Goal: Task Accomplishment & Management: Use online tool/utility

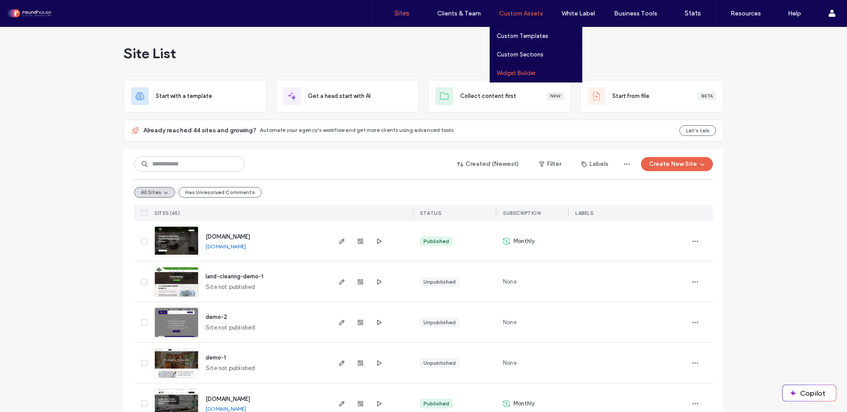
click at [530, 74] on label "Widget Builder" at bounding box center [516, 73] width 39 height 7
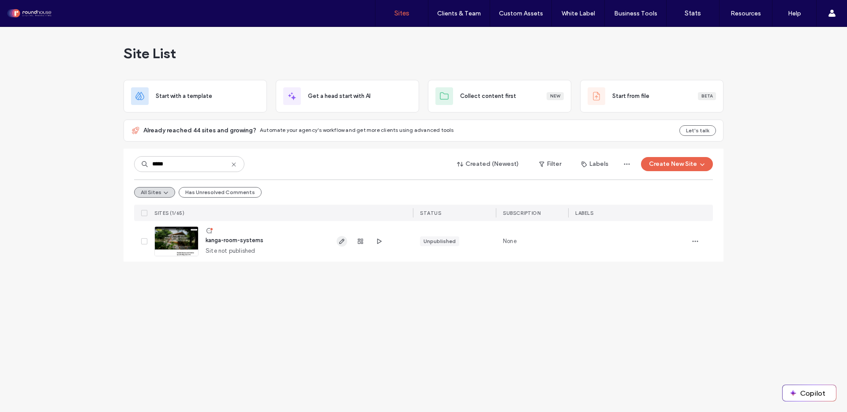
type input "*****"
click at [338, 241] on icon "button" at bounding box center [341, 241] width 7 height 7
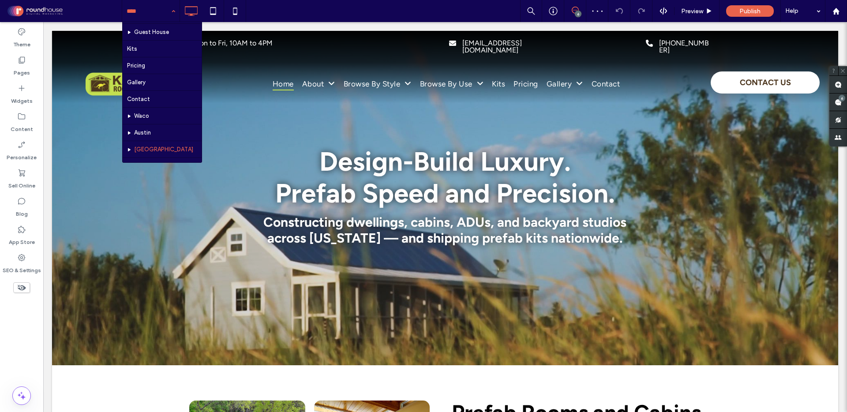
scroll to position [259, 0]
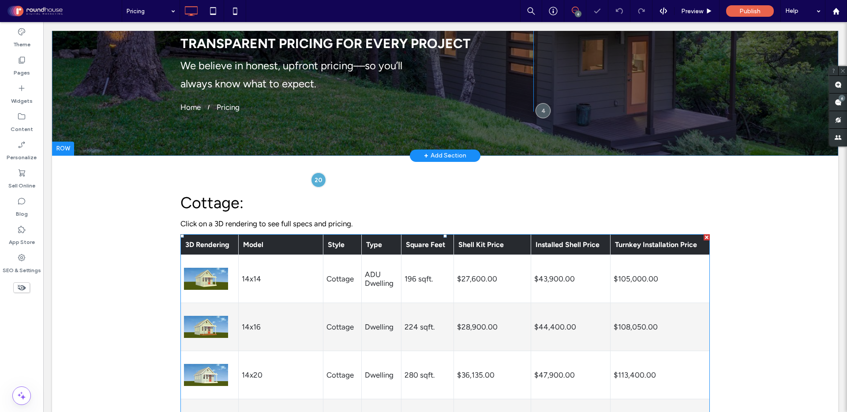
scroll to position [153, 0]
click at [20, 85] on icon at bounding box center [21, 88] width 9 height 9
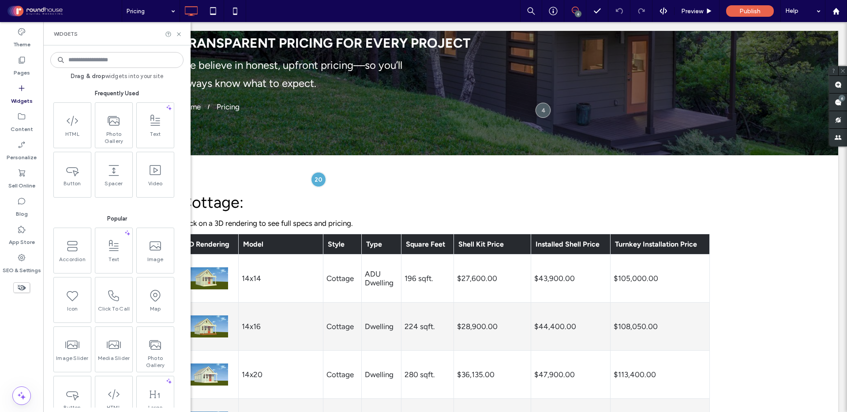
click at [122, 60] on input at bounding box center [116, 60] width 133 height 16
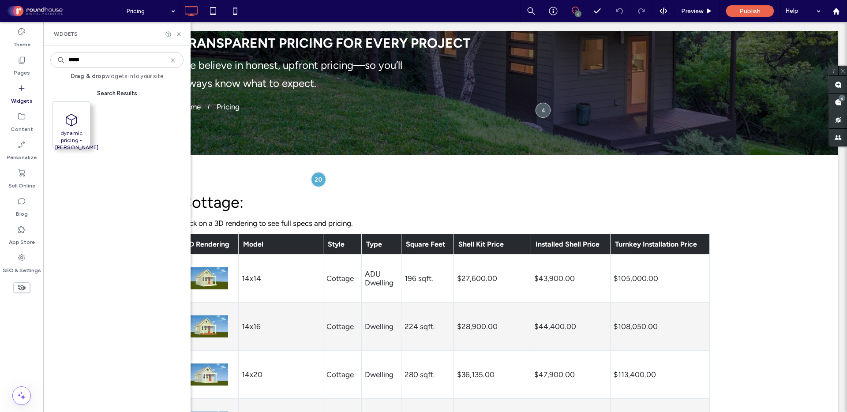
type input "*****"
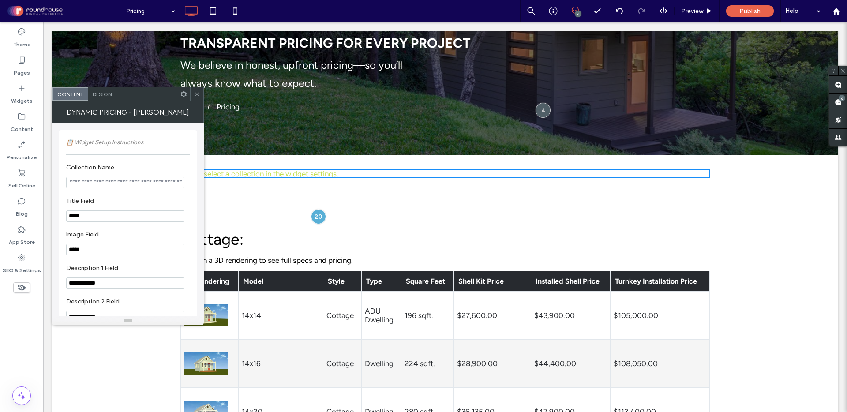
click at [86, 187] on input "Collection Name" at bounding box center [125, 182] width 118 height 11
click at [184, 95] on icon at bounding box center [184, 94] width 7 height 7
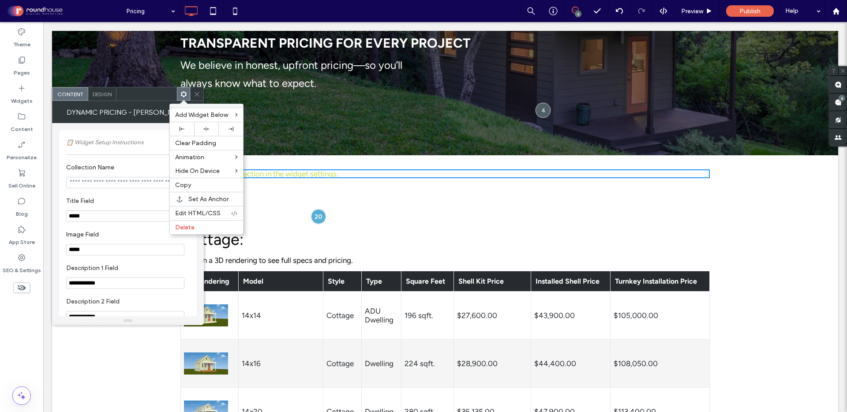
click at [114, 197] on section "Title Field *****" at bounding box center [128, 210] width 124 height 34
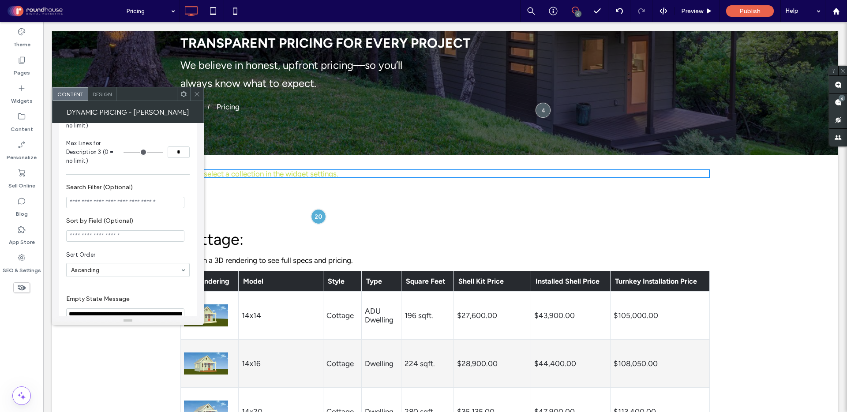
scroll to position [624, 0]
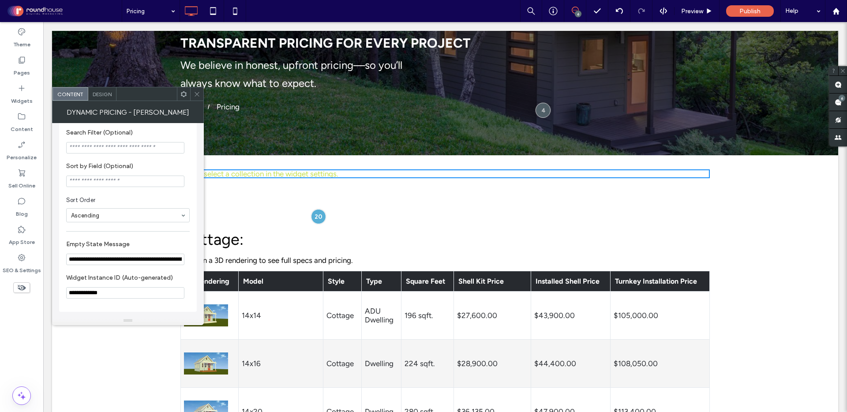
click at [102, 259] on input "**********" at bounding box center [125, 259] width 118 height 11
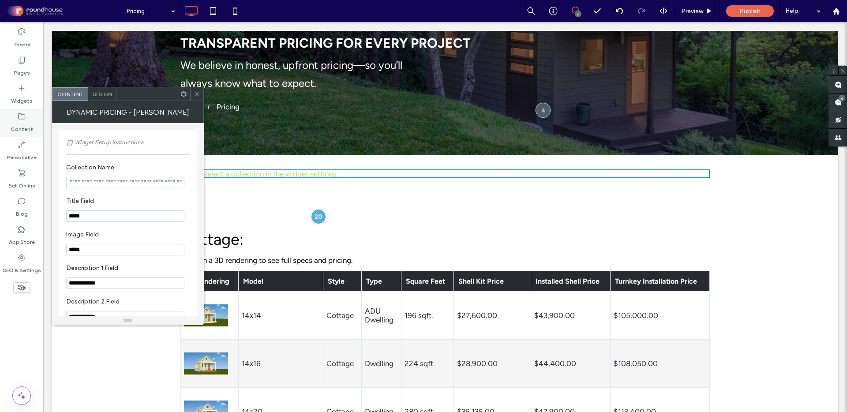
click at [23, 124] on label "Content" at bounding box center [22, 127] width 23 height 12
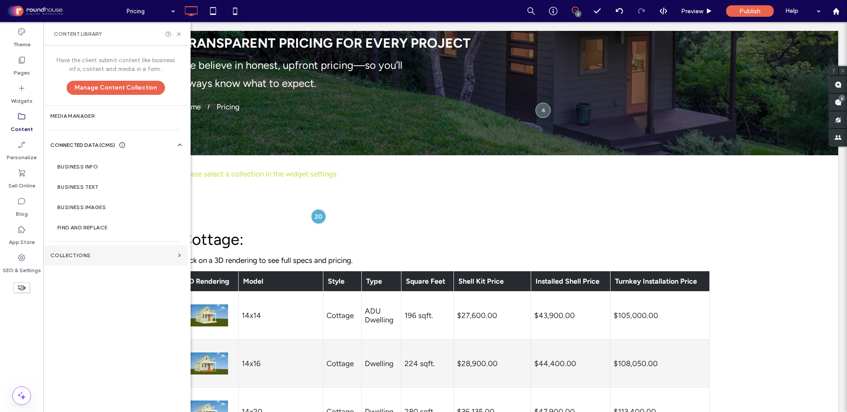
click at [81, 255] on label "Collections" at bounding box center [112, 255] width 124 height 6
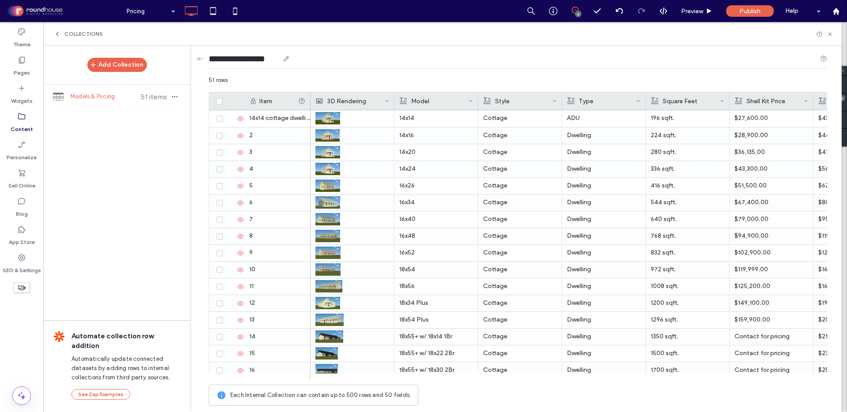
drag, startPoint x: 279, startPoint y: 58, endPoint x: 208, endPoint y: 55, distance: 71.1
click at [209, 55] on input "**********" at bounding box center [244, 59] width 71 height 12
click at [57, 31] on icon at bounding box center [57, 33] width 7 height 7
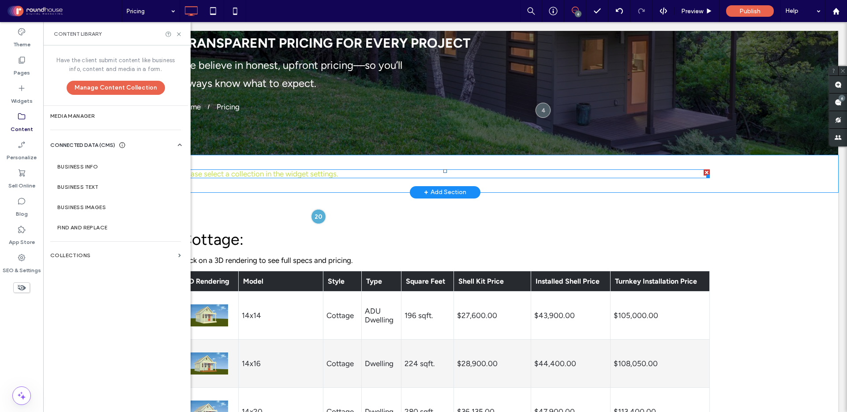
click at [276, 177] on span at bounding box center [446, 173] width 530 height 9
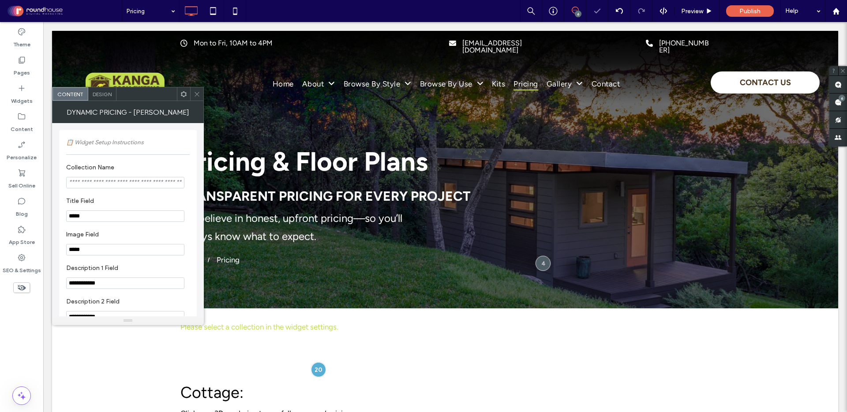
click at [90, 188] on input "Collection Name" at bounding box center [125, 182] width 118 height 11
click at [91, 185] on input "Collection Name" at bounding box center [125, 182] width 118 height 11
paste input "**********"
type input "**********"
click at [112, 201] on label "Title Field" at bounding box center [126, 202] width 120 height 10
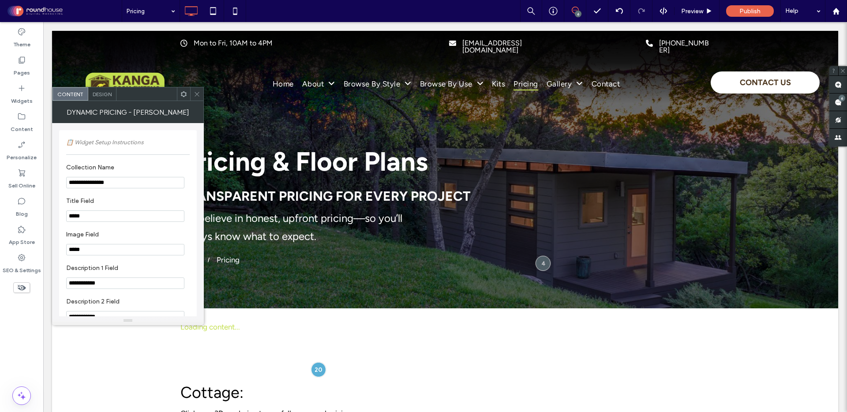
click at [90, 220] on input "*****" at bounding box center [125, 216] width 118 height 11
click at [88, 256] on input "*****" at bounding box center [125, 249] width 118 height 11
click at [13, 116] on div "Content" at bounding box center [21, 123] width 43 height 28
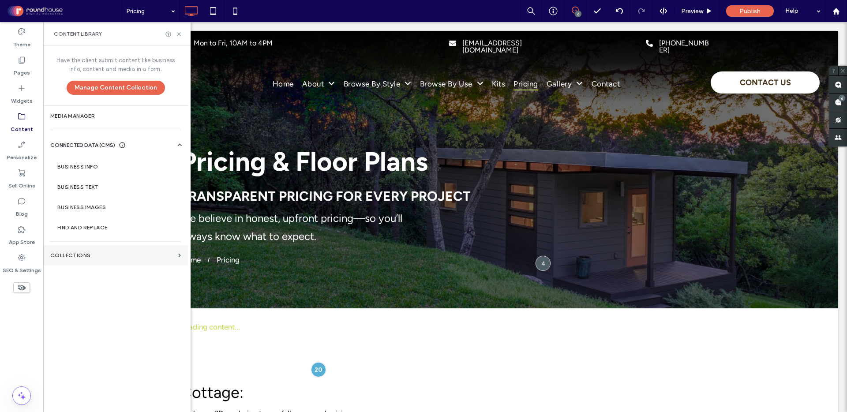
click at [82, 258] on label "Collections" at bounding box center [112, 255] width 124 height 6
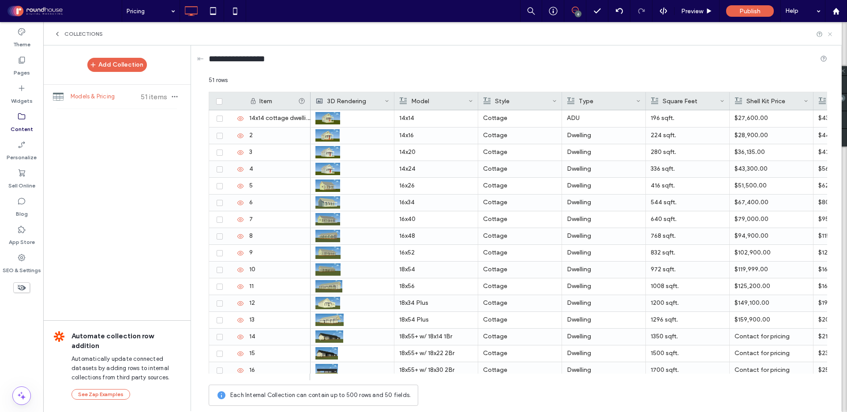
click at [829, 34] on icon at bounding box center [830, 34] width 7 height 7
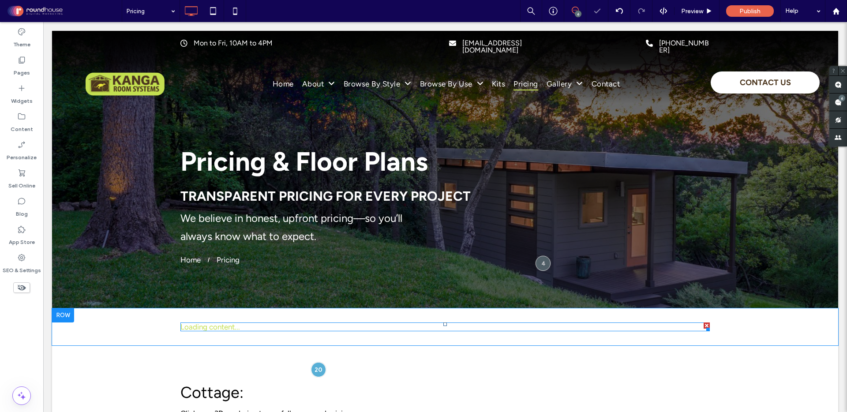
click at [226, 325] on span at bounding box center [446, 327] width 530 height 9
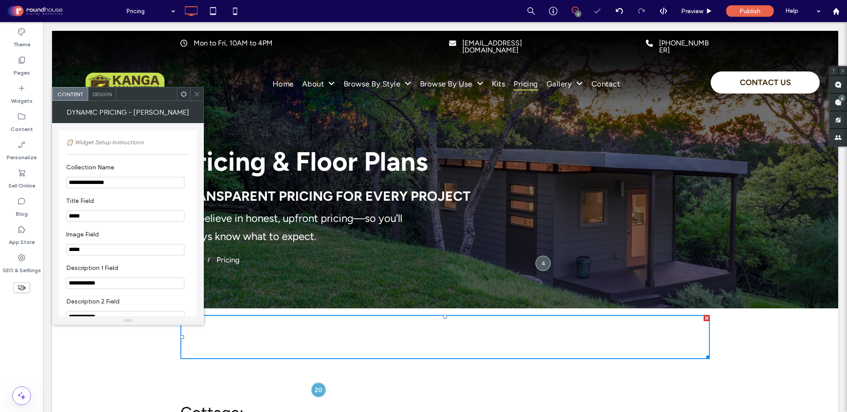
click at [87, 218] on input "*****" at bounding box center [125, 216] width 118 height 11
type input "*****"
click at [87, 256] on input "*****" at bounding box center [125, 249] width 118 height 11
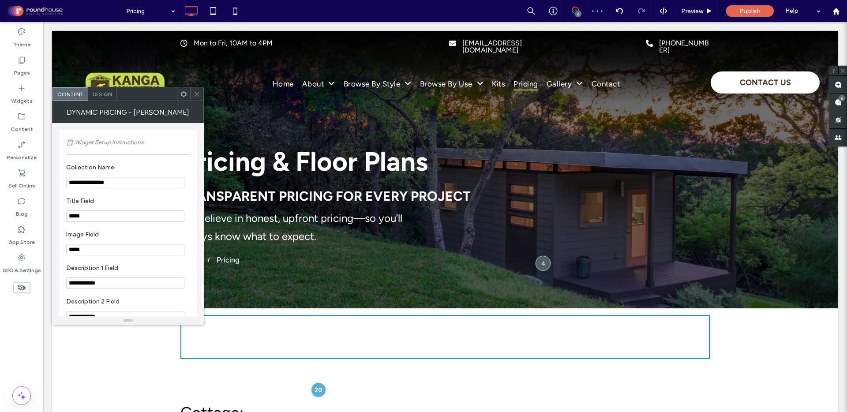
click at [87, 256] on input "*****" at bounding box center [125, 249] width 118 height 11
type input "**********"
click at [127, 230] on section "**********" at bounding box center [128, 243] width 124 height 34
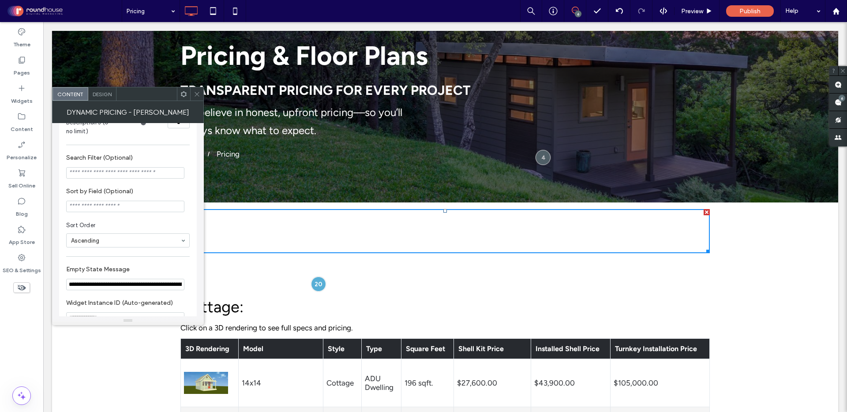
scroll to position [624, 0]
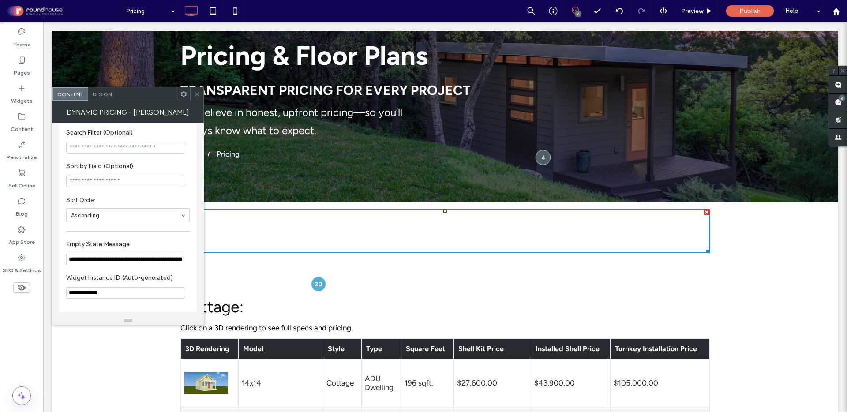
click at [124, 257] on input "**********" at bounding box center [125, 259] width 118 height 11
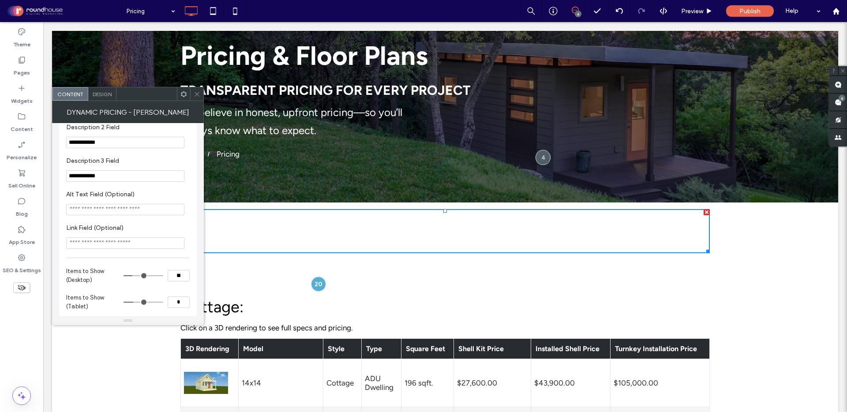
scroll to position [0, 0]
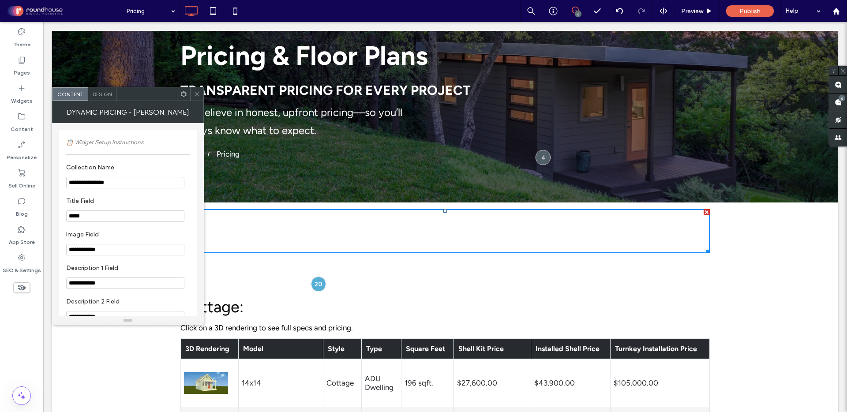
click at [108, 95] on span "Design" at bounding box center [102, 94] width 19 height 7
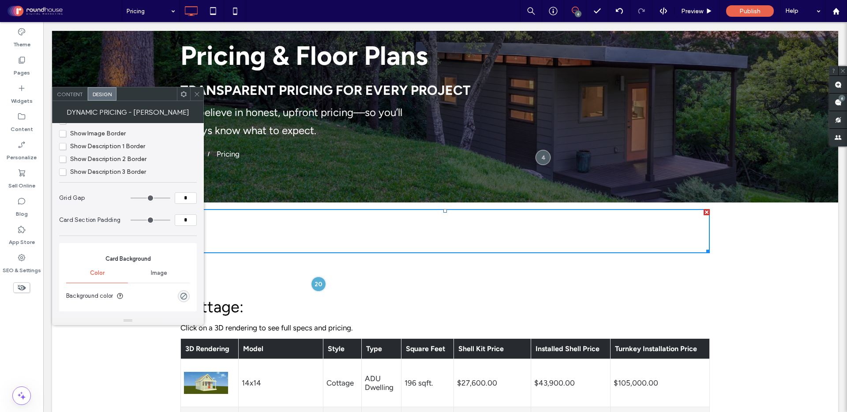
scroll to position [117, 0]
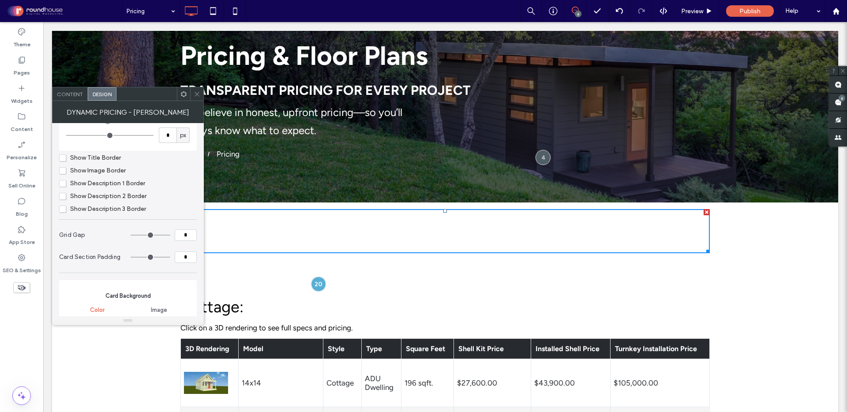
click at [63, 170] on span "Show Image Border" at bounding box center [92, 171] width 67 height 8
click at [64, 174] on span "Show Image Border" at bounding box center [92, 171] width 67 height 8
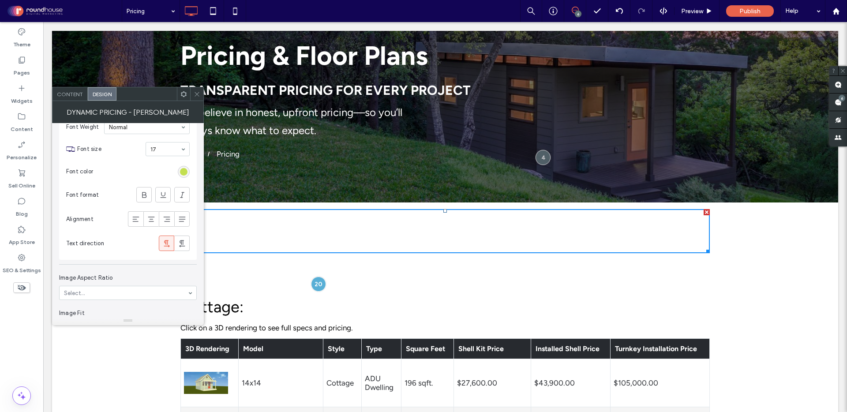
scroll to position [788, 0]
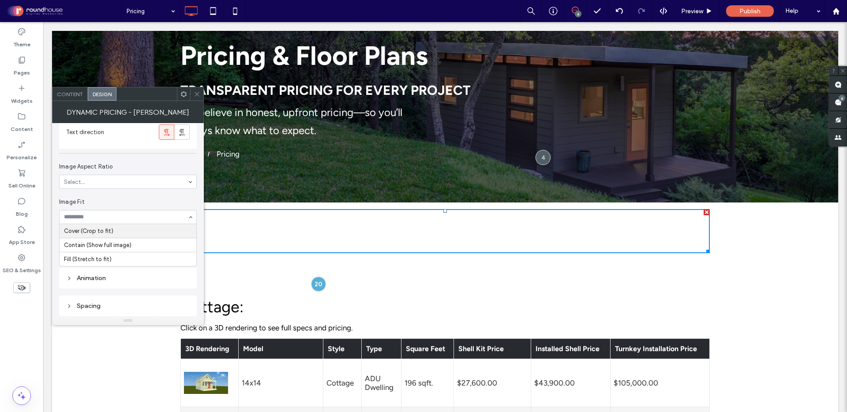
click at [116, 200] on span "Image Fit" at bounding box center [126, 202] width 134 height 9
click at [121, 193] on section "Image Fit Select..." at bounding box center [128, 210] width 138 height 35
click at [194, 98] on span at bounding box center [197, 93] width 7 height 13
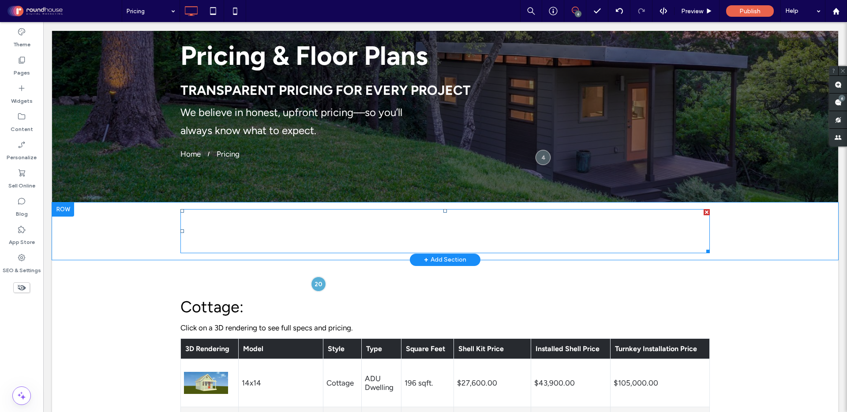
click at [211, 228] on span at bounding box center [446, 231] width 530 height 44
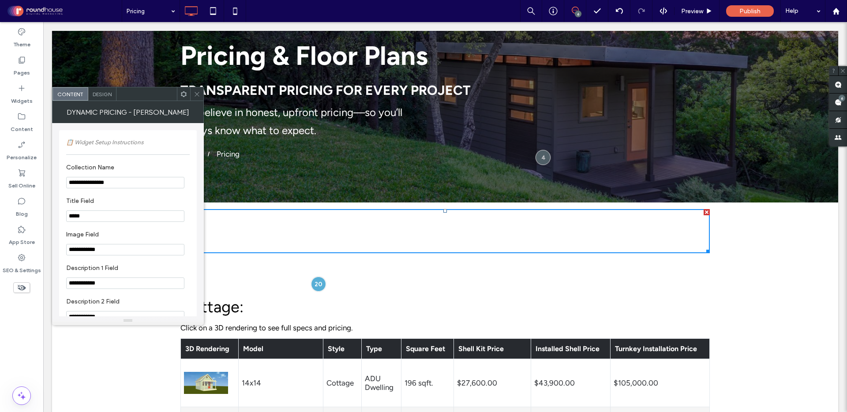
click at [106, 288] on input "**********" at bounding box center [125, 283] width 118 height 11
click at [22, 120] on icon at bounding box center [21, 116] width 9 height 9
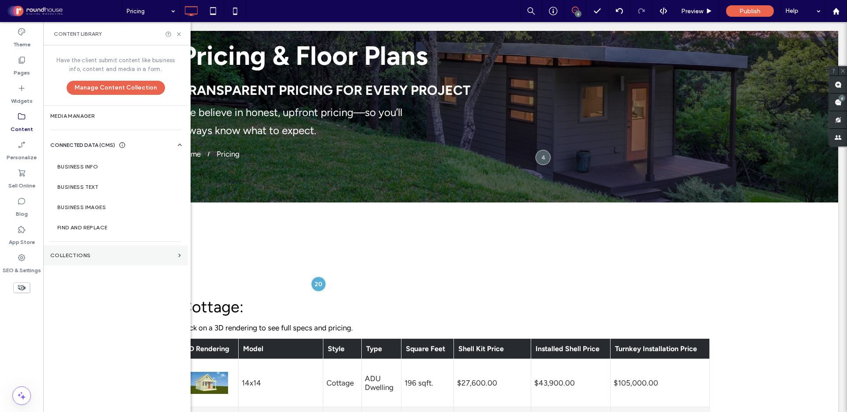
click at [85, 252] on label "Collections" at bounding box center [112, 255] width 124 height 6
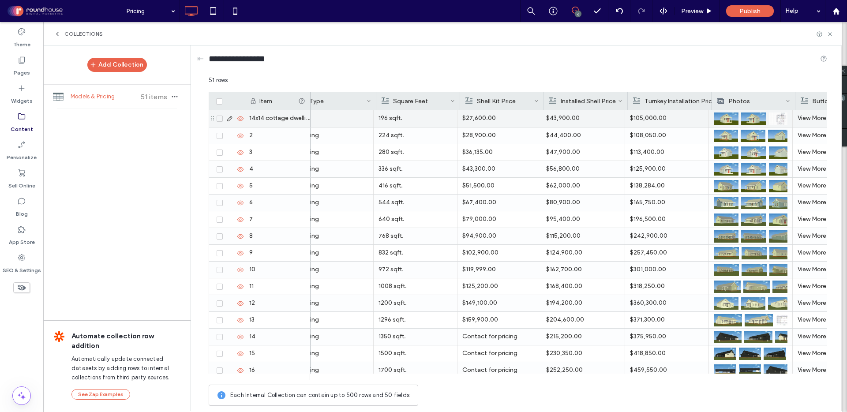
scroll to position [0, 273]
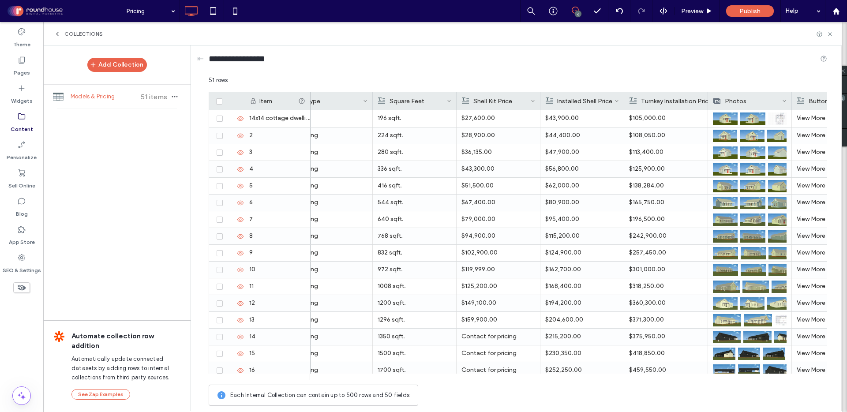
click at [56, 34] on icon at bounding box center [57, 33] width 7 height 7
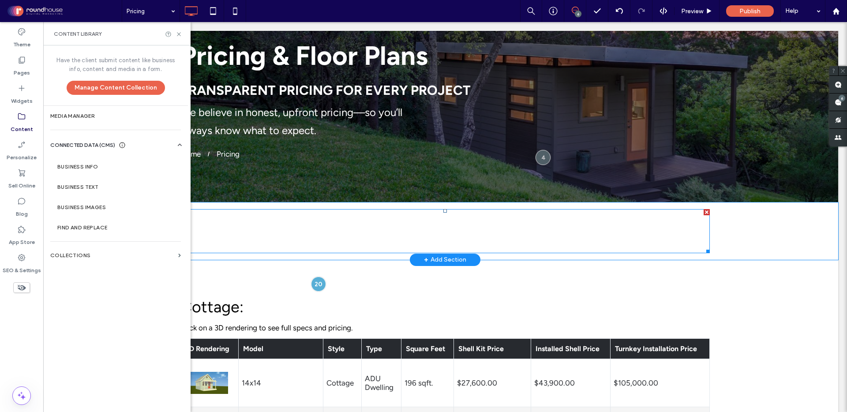
click at [319, 228] on span at bounding box center [446, 231] width 530 height 44
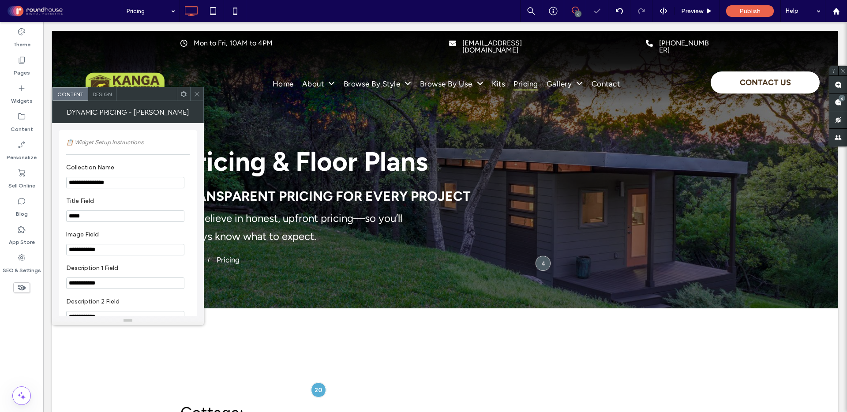
scroll to position [20, 0]
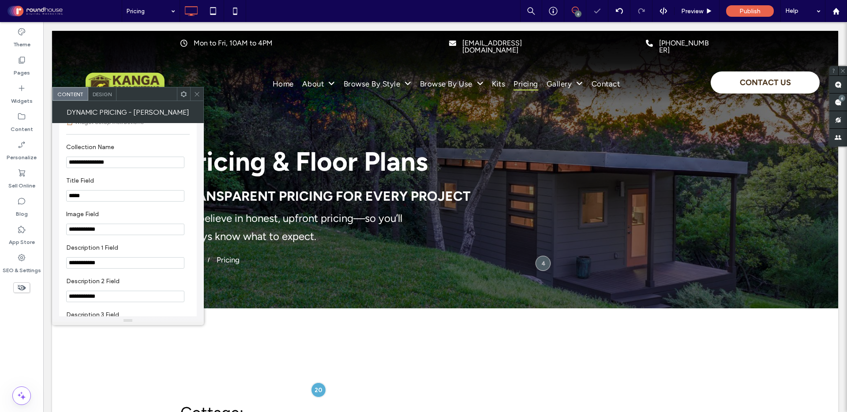
click at [104, 268] on input "**********" at bounding box center [125, 262] width 118 height 11
type input "**********"
click at [110, 300] on input "**********" at bounding box center [125, 296] width 118 height 11
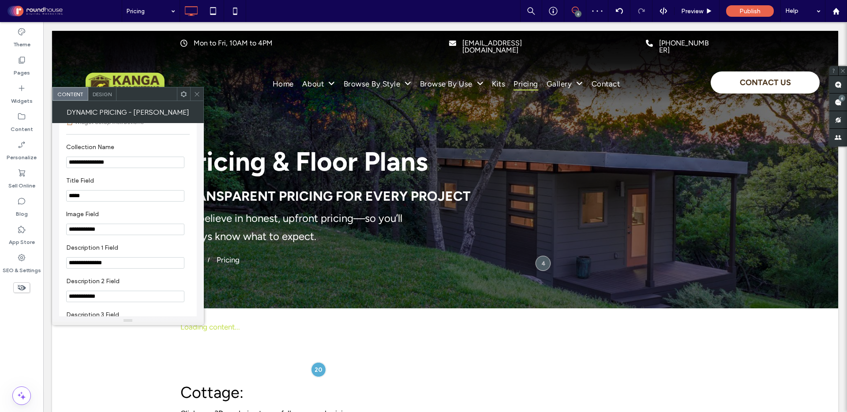
click at [110, 300] on input "**********" at bounding box center [125, 296] width 118 height 11
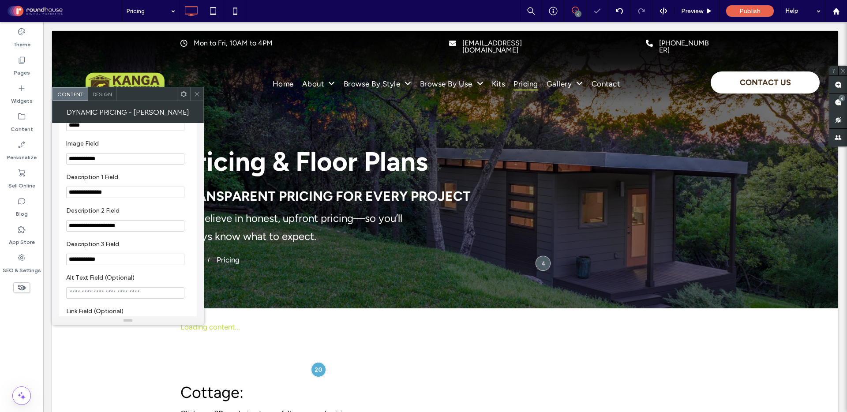
scroll to position [94, 0]
type input "**********"
click at [99, 259] on input "**********" at bounding box center [125, 256] width 118 height 11
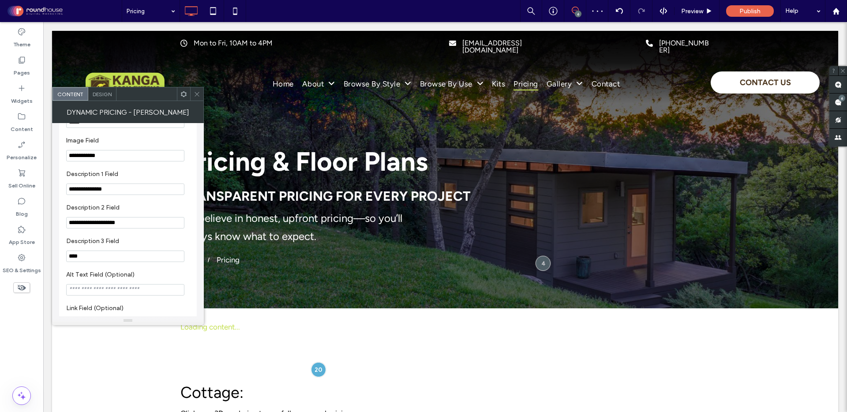
type input "****"
click at [120, 247] on label "Description 3 Field" at bounding box center [126, 242] width 120 height 10
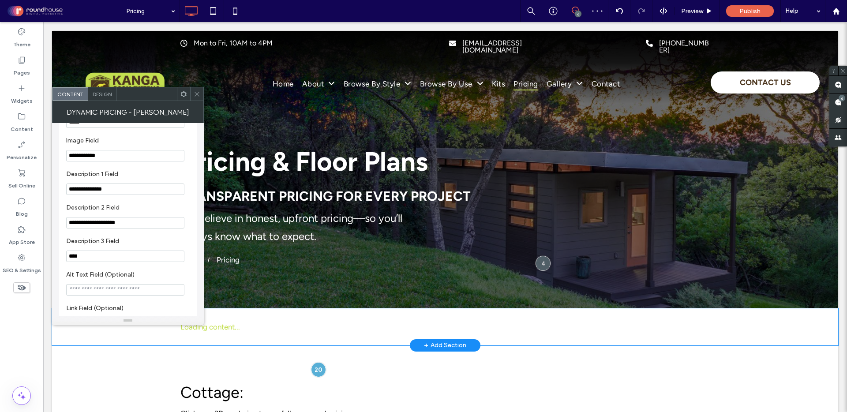
click at [289, 343] on div at bounding box center [445, 344] width 786 height 2
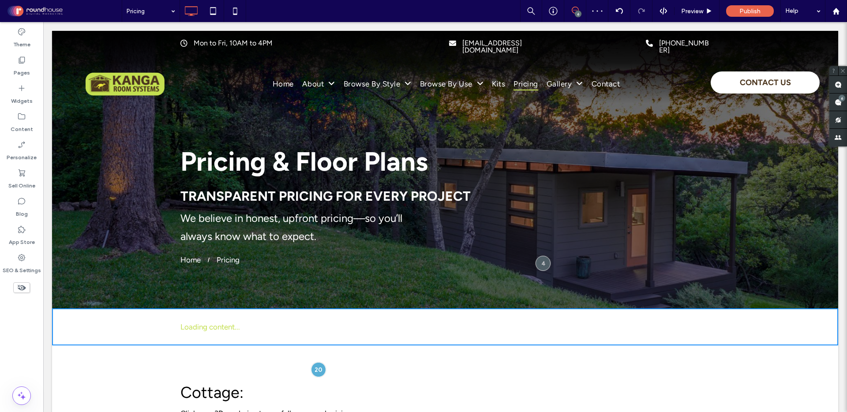
click at [269, 324] on p "Loading content..." at bounding box center [446, 327] width 530 height 9
click at [208, 324] on p "Loading content..." at bounding box center [446, 327] width 530 height 9
click at [308, 280] on div "Pricing & Floor Plans Transparent Pricing for Every Project We believe in hones…" at bounding box center [445, 170] width 786 height 278
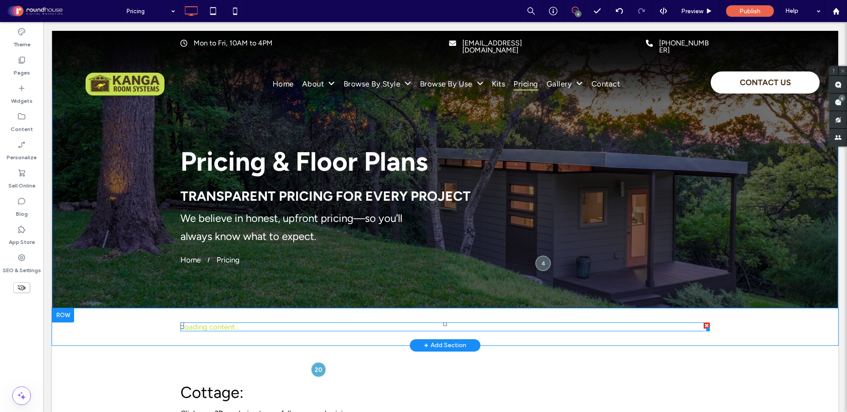
click at [258, 325] on span at bounding box center [446, 327] width 530 height 9
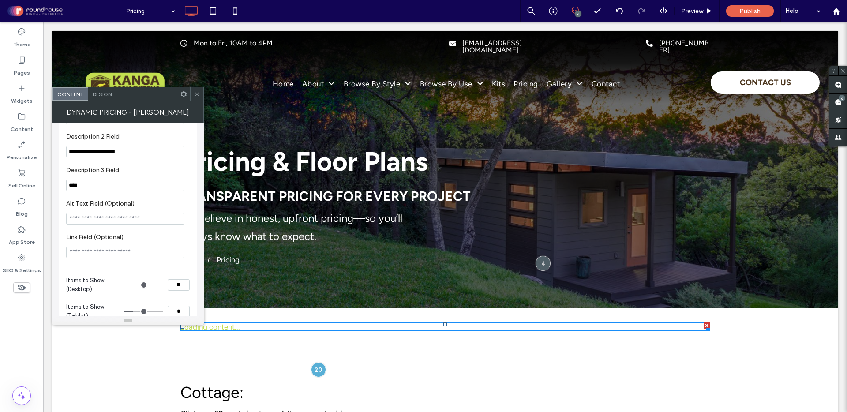
scroll to position [167, 0]
click at [246, 327] on p "Loading content..." at bounding box center [446, 327] width 530 height 9
click at [113, 186] on input "****" at bounding box center [125, 182] width 118 height 11
click at [86, 188] on input "****" at bounding box center [125, 182] width 118 height 11
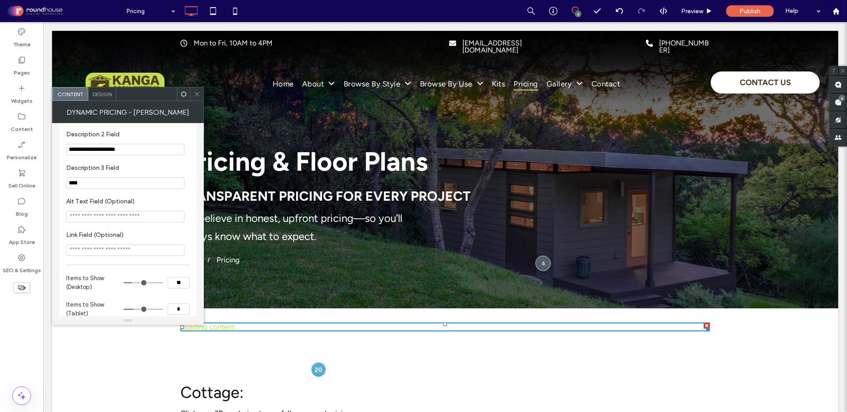
click at [86, 188] on input "****" at bounding box center [125, 182] width 118 height 11
click at [19, 120] on icon at bounding box center [21, 116] width 9 height 9
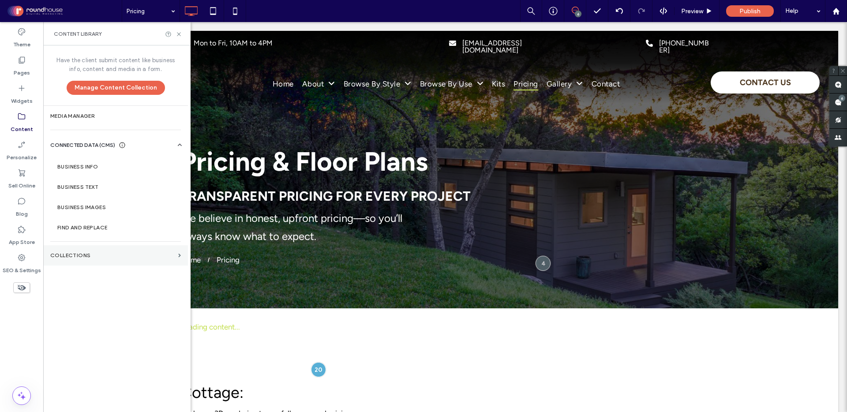
click at [90, 256] on label "Collections" at bounding box center [112, 255] width 124 height 6
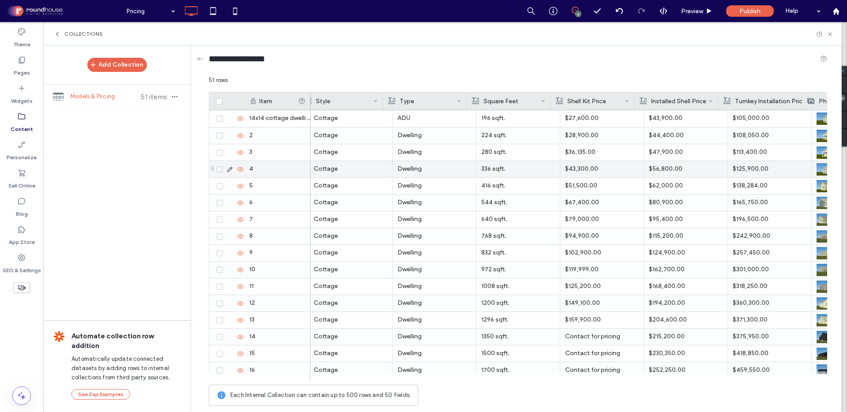
scroll to position [0, 0]
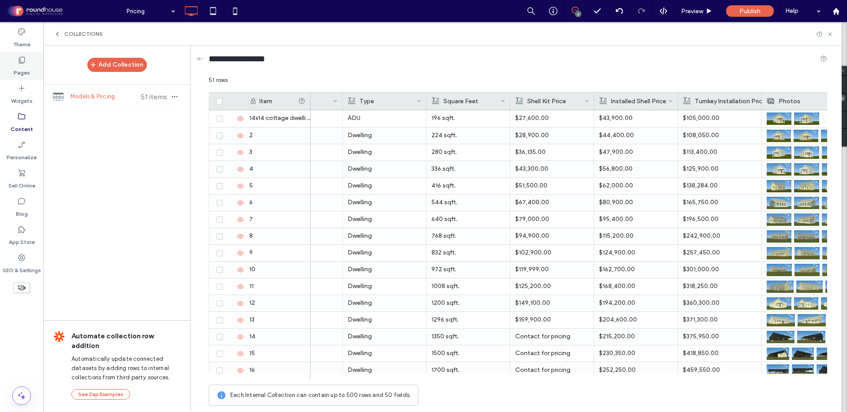
click at [20, 62] on use at bounding box center [22, 60] width 6 height 7
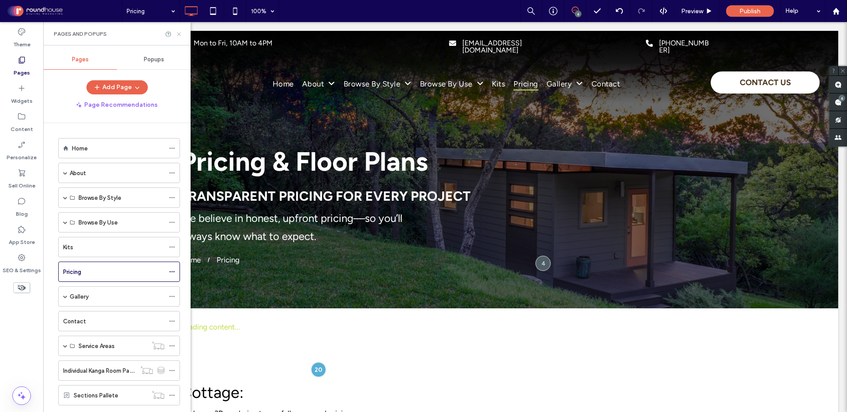
click at [181, 33] on icon at bounding box center [179, 34] width 7 height 7
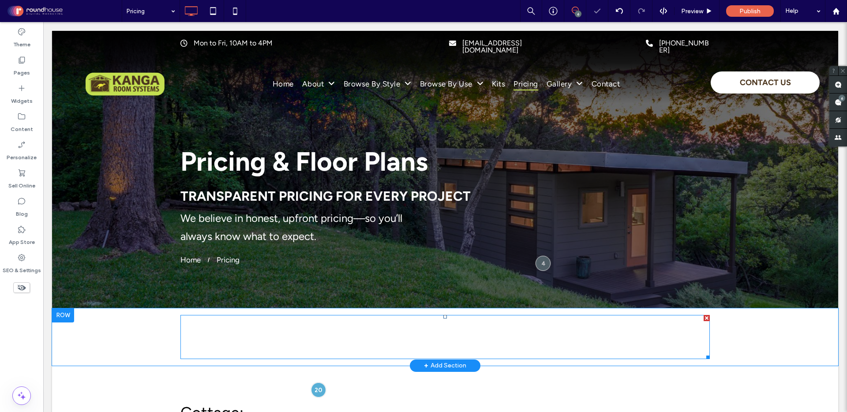
click at [226, 330] on span at bounding box center [446, 337] width 530 height 44
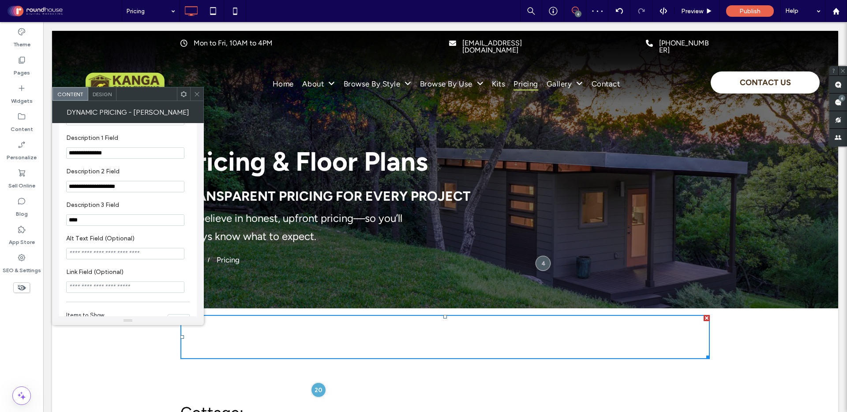
scroll to position [132, 0]
drag, startPoint x: 86, startPoint y: 224, endPoint x: 34, endPoint y: 224, distance: 53.0
click at [34, 224] on body ".wqwq-1{fill:#231f20;} .cls-1q, .cls-2q { fill-rule: evenodd; } .cls-2q { fill:…" at bounding box center [423, 206] width 847 height 412
type input "**********"
click at [143, 207] on label "Description 3 Field" at bounding box center [126, 204] width 120 height 10
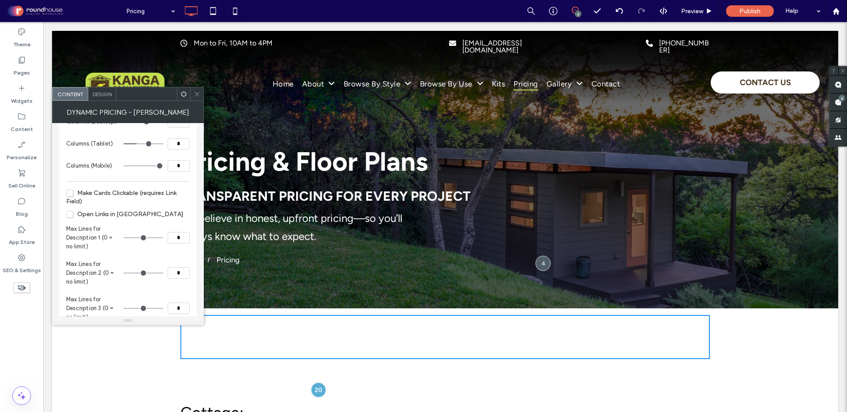
scroll to position [407, 0]
click at [68, 198] on span "Make Cards Clickable (requires Link Field)" at bounding box center [121, 196] width 110 height 16
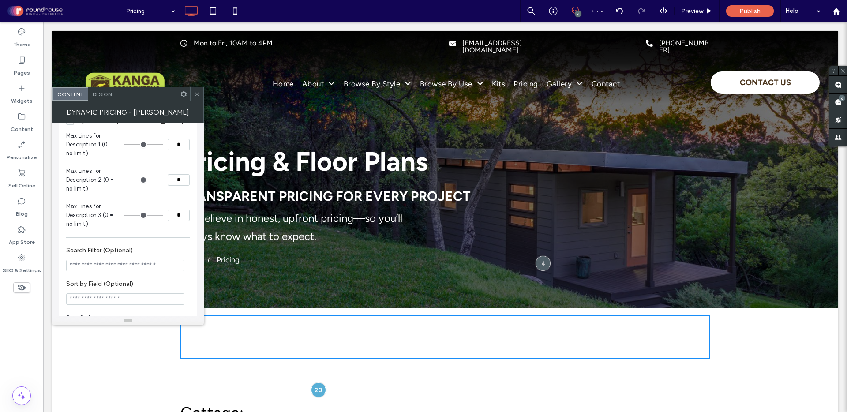
scroll to position [502, 0]
type input "*"
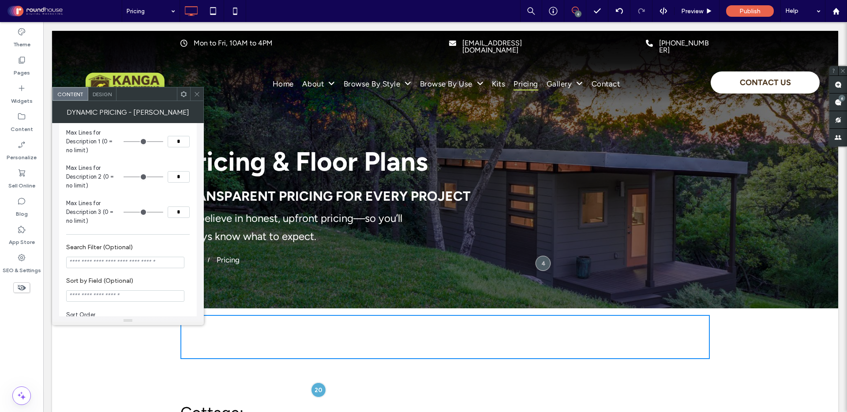
type input "*"
drag, startPoint x: 128, startPoint y: 147, endPoint x: 136, endPoint y: 147, distance: 8.4
type input "*"
click at [136, 142] on input "range" at bounding box center [144, 141] width 40 height 1
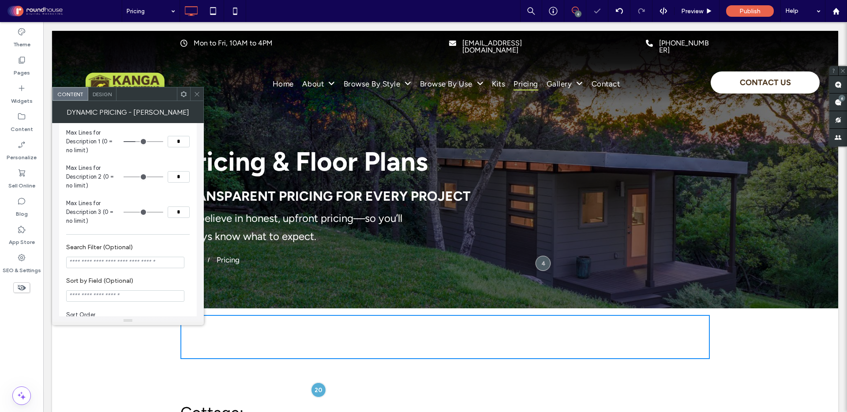
type input "*"
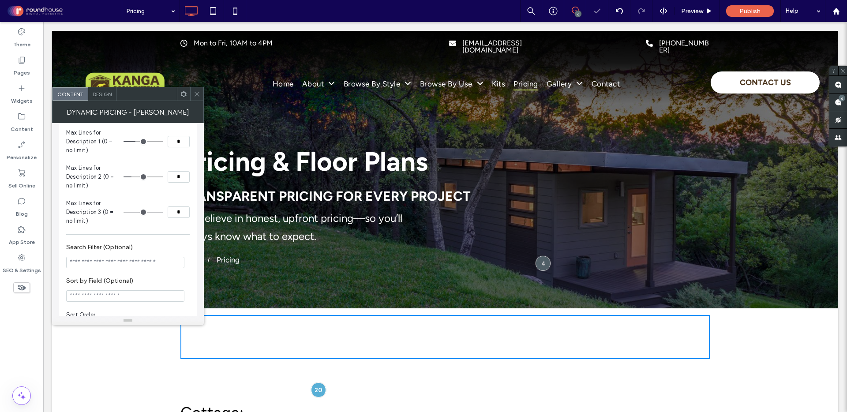
type input "*"
drag, startPoint x: 128, startPoint y: 185, endPoint x: 136, endPoint y: 185, distance: 8.8
type input "*"
click at [136, 177] on input "range" at bounding box center [144, 177] width 40 height 1
type input "*"
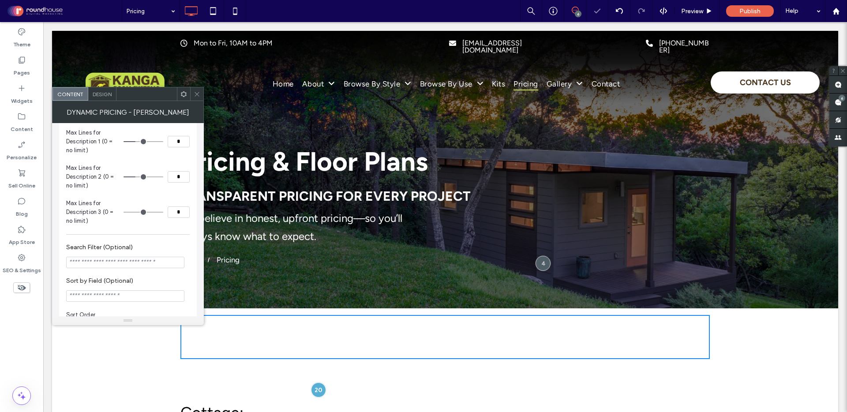
type input "*"
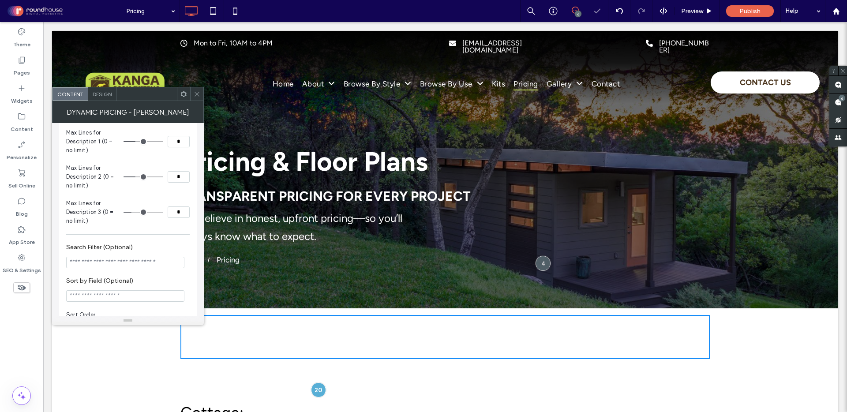
type input "*"
drag, startPoint x: 127, startPoint y: 218, endPoint x: 139, endPoint y: 218, distance: 11.9
type input "*"
click at [139, 213] on input "range" at bounding box center [144, 212] width 40 height 1
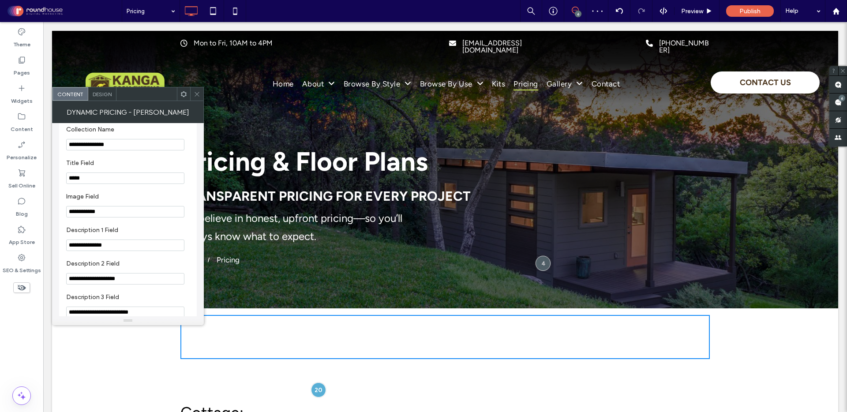
scroll to position [0, 0]
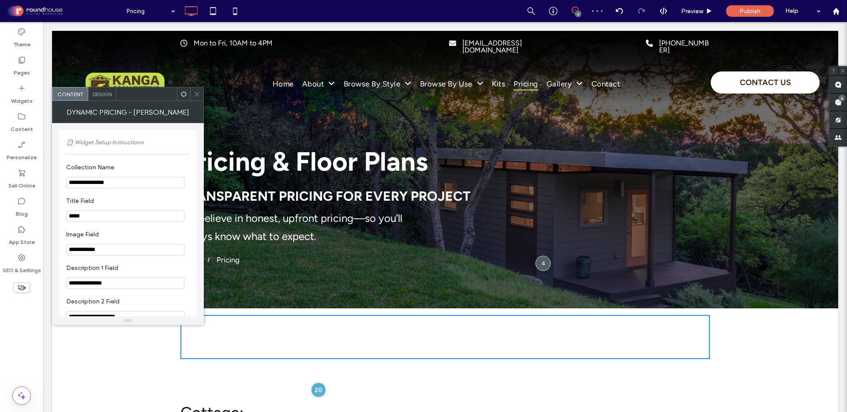
click at [182, 91] on icon at bounding box center [184, 94] width 7 height 7
click at [101, 142] on span "📋 Widget Setup Instructions" at bounding box center [104, 142] width 77 height 7
click at [71, 143] on span "📋 Widget Setup Instructions" at bounding box center [104, 142] width 77 height 7
click at [103, 99] on div "Design" at bounding box center [102, 93] width 28 height 13
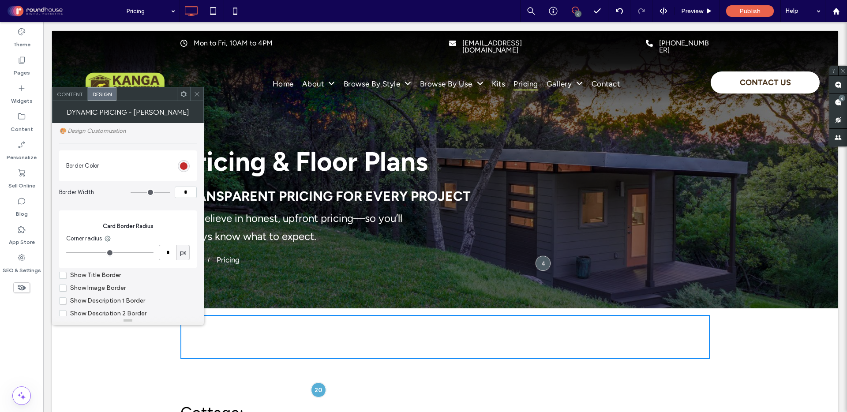
click at [101, 128] on label "🎨 Design Customization" at bounding box center [128, 130] width 138 height 15
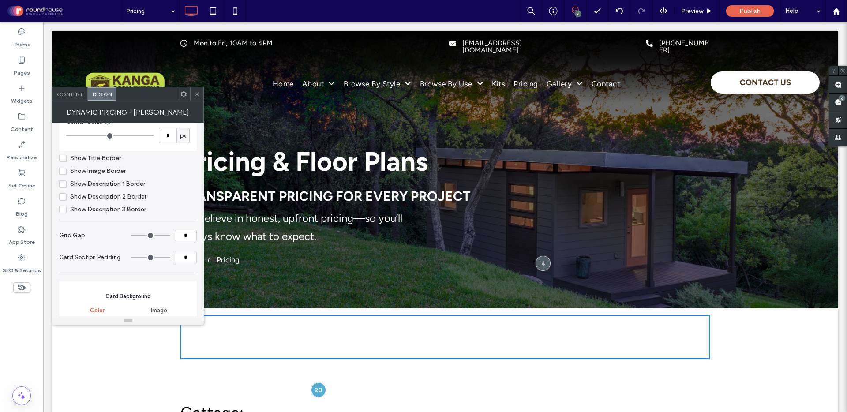
click at [65, 162] on span "Show Title Border" at bounding box center [90, 158] width 62 height 8
click at [60, 161] on span "Show Title Border" at bounding box center [90, 158] width 62 height 8
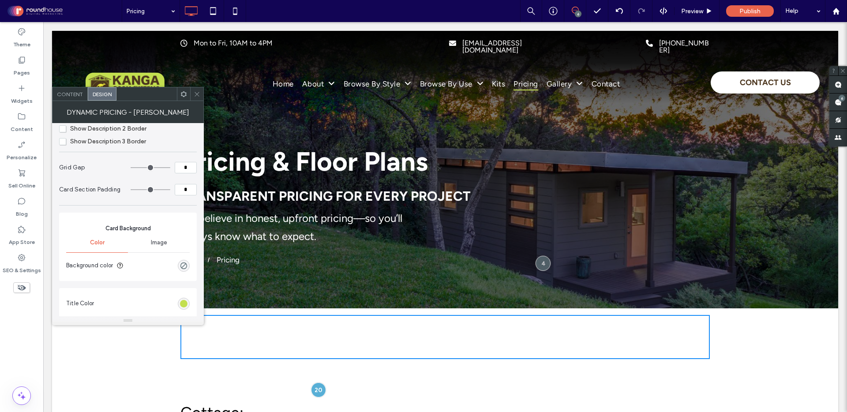
click at [157, 245] on span "Image" at bounding box center [159, 242] width 16 height 7
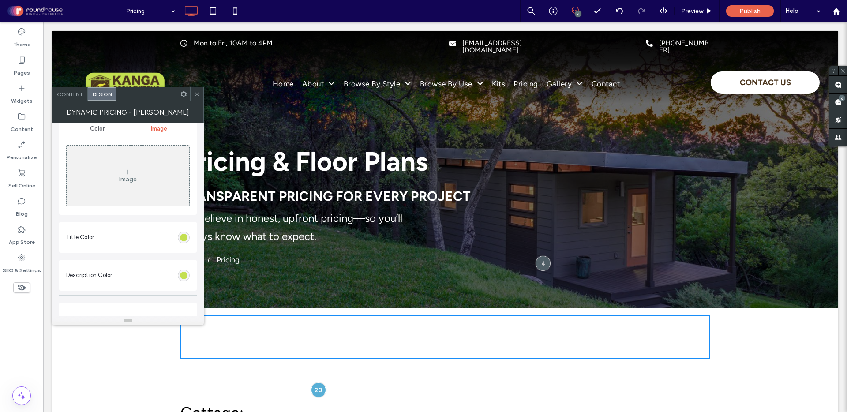
click at [93, 215] on div "Card Background Color Image Image" at bounding box center [128, 157] width 138 height 116
click at [133, 178] on div "Image" at bounding box center [128, 180] width 18 height 8
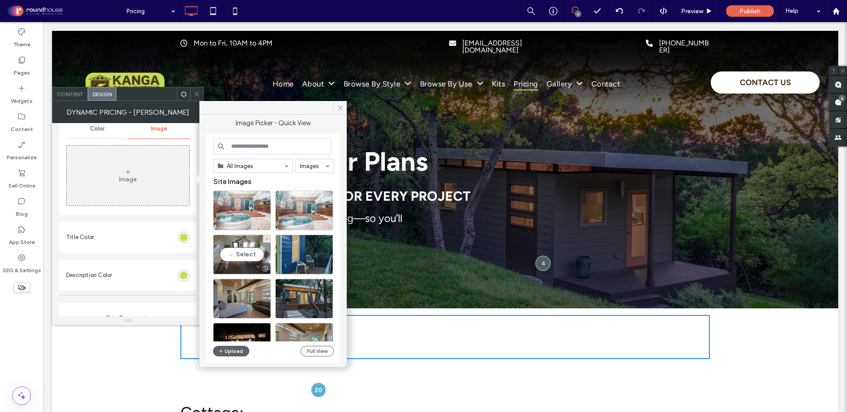
click at [243, 255] on div "Select" at bounding box center [242, 255] width 58 height 40
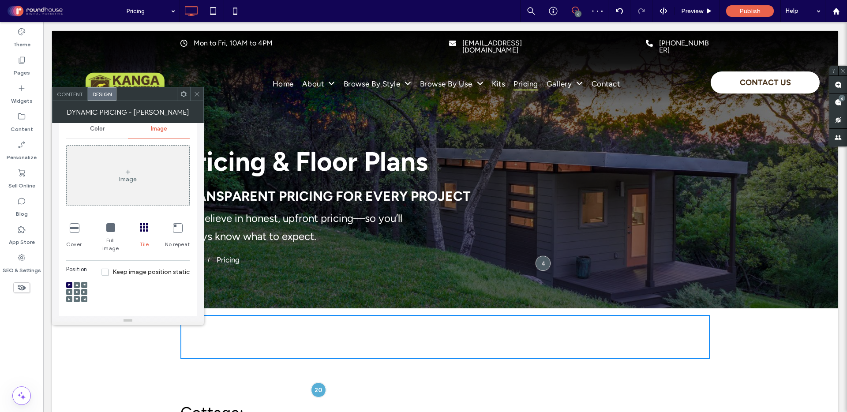
click at [108, 232] on icon at bounding box center [110, 227] width 9 height 9
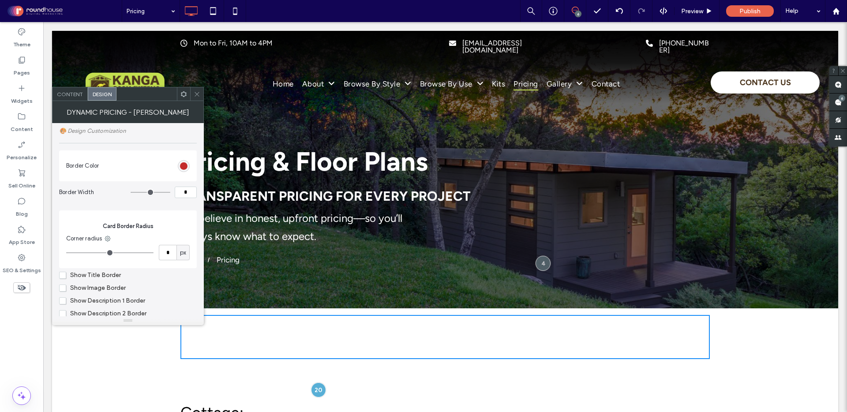
click at [183, 95] on use at bounding box center [184, 94] width 6 height 6
click at [148, 94] on div at bounding box center [147, 93] width 60 height 13
click at [197, 94] on use at bounding box center [197, 94] width 4 height 4
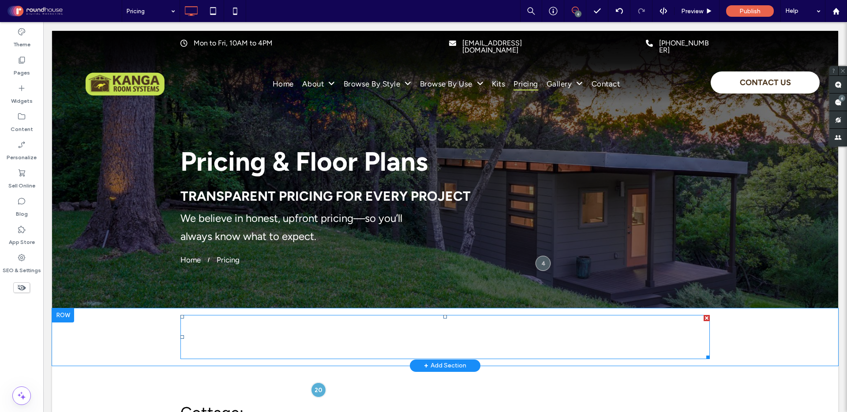
click at [586, 335] on span at bounding box center [446, 337] width 530 height 44
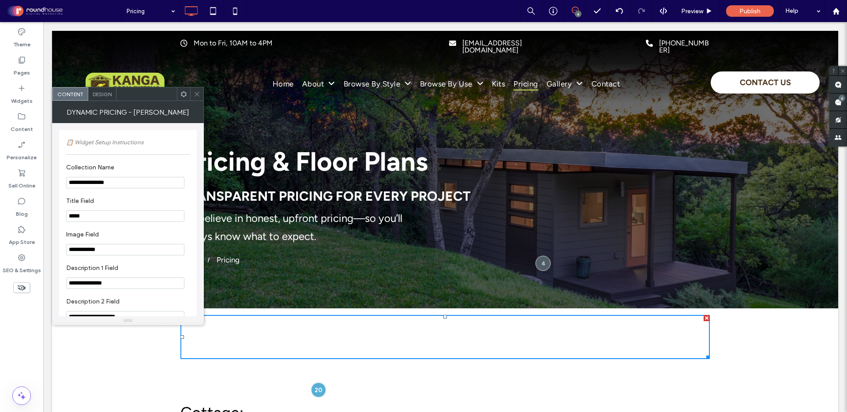
click at [704, 318] on div at bounding box center [707, 318] width 6 height 6
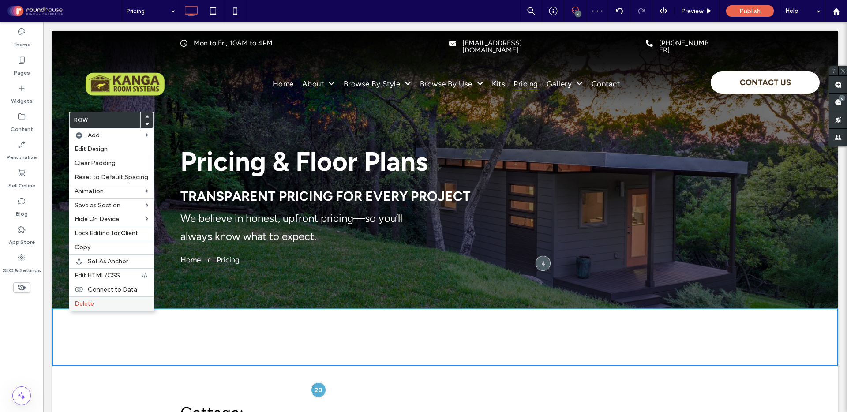
click at [85, 303] on span "Delete" at bounding box center [84, 304] width 19 height 8
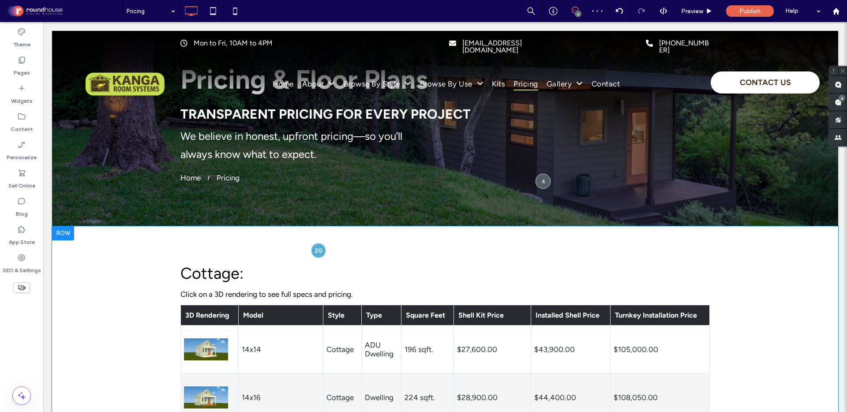
scroll to position [9, 0]
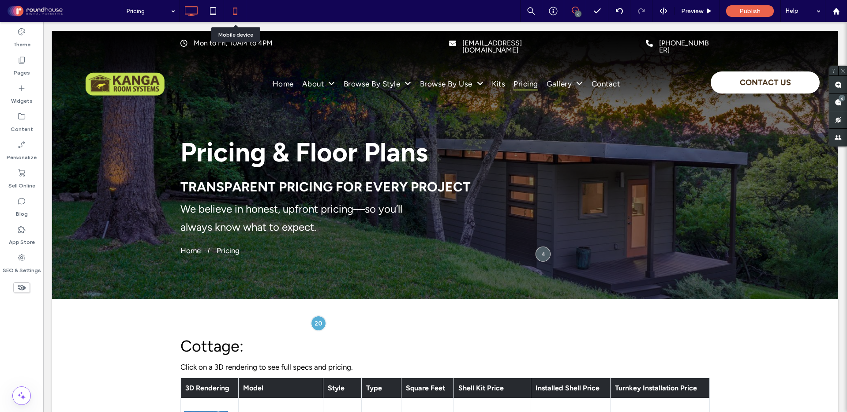
click at [235, 13] on icon at bounding box center [235, 11] width 18 height 18
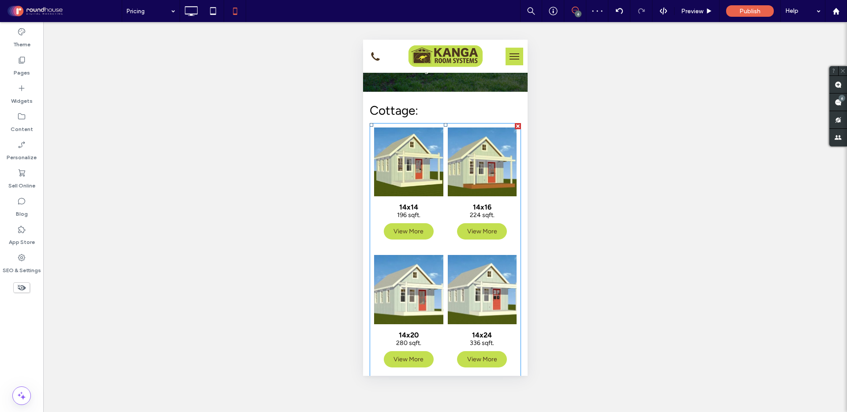
scroll to position [133, 0]
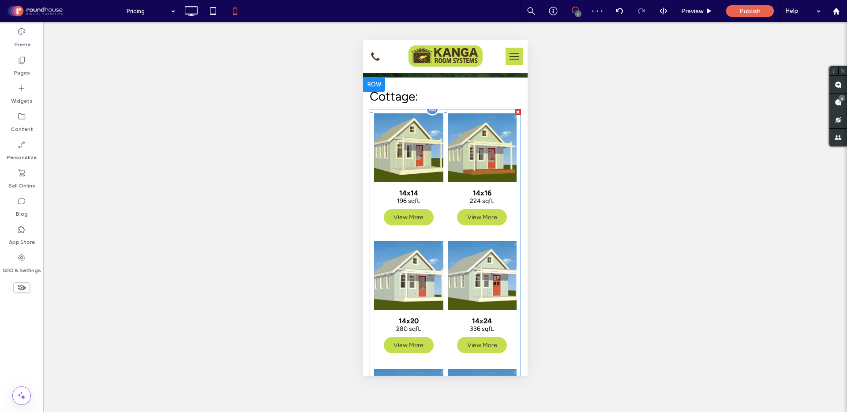
click at [436, 225] on span "14x14 196 sqft. View More" at bounding box center [408, 209] width 69 height 54
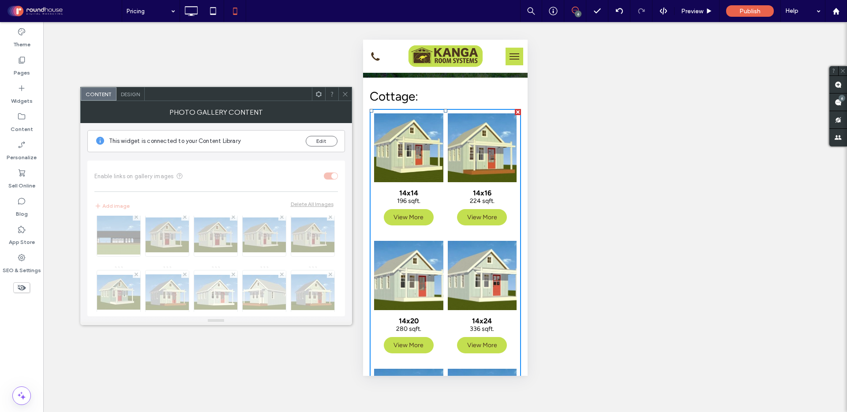
scroll to position [315, 0]
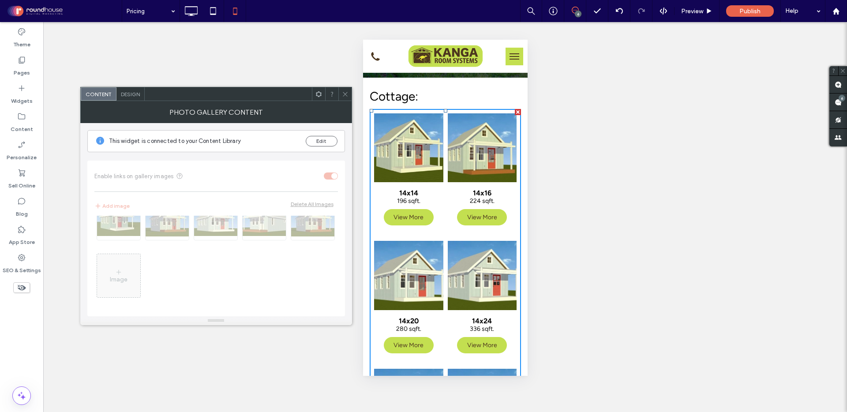
click at [130, 93] on span "Design" at bounding box center [130, 94] width 19 height 7
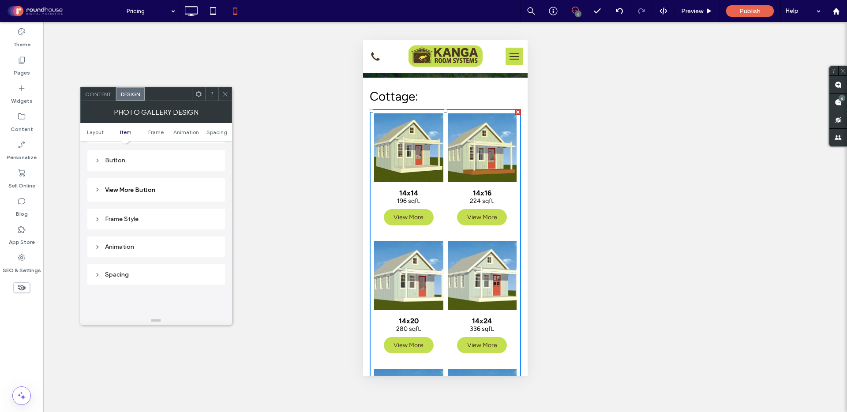
scroll to position [424, 0]
click at [124, 187] on span "View More Button" at bounding box center [130, 186] width 50 height 8
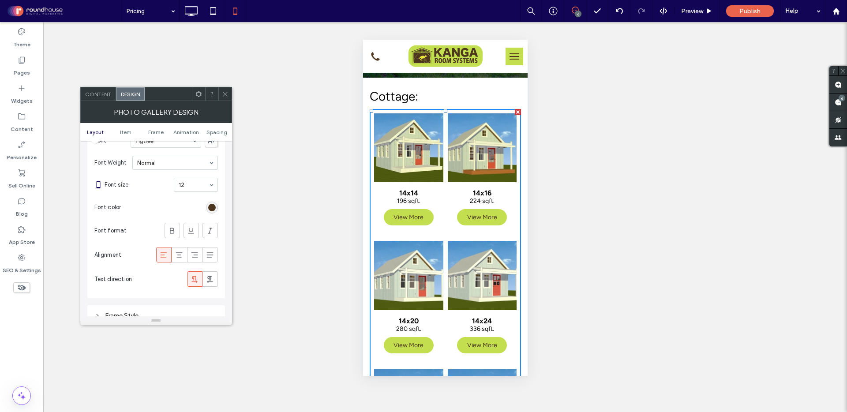
scroll to position [0, 0]
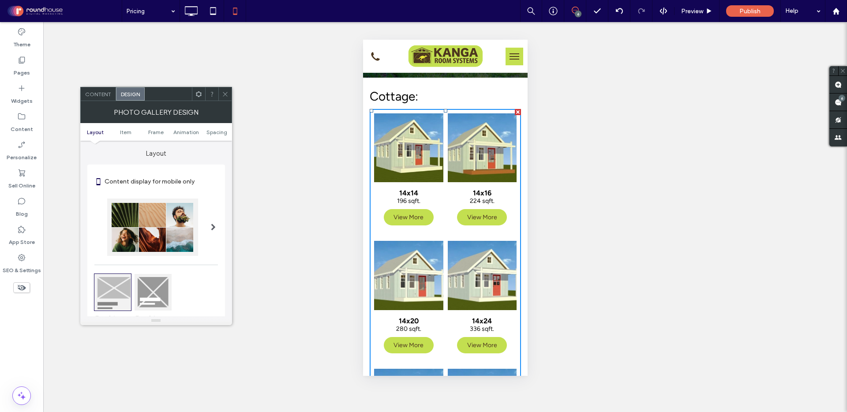
click at [99, 93] on span "Content" at bounding box center [98, 94] width 26 height 7
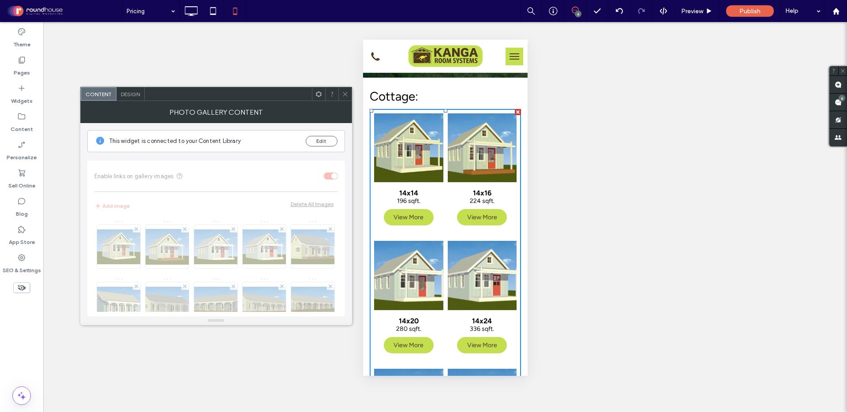
click at [130, 93] on span "Design" at bounding box center [130, 94] width 19 height 7
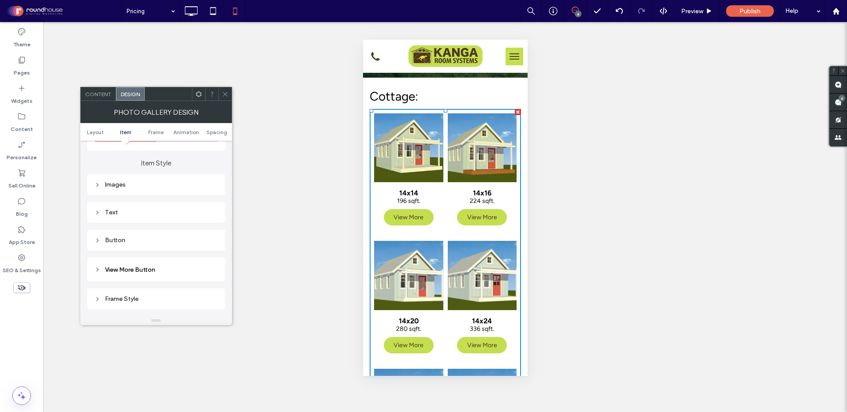
scroll to position [391, 0]
click at [119, 159] on div "Text" at bounding box center [156, 161] width 124 height 8
click at [189, 173] on span "Text" at bounding box center [187, 176] width 12 height 7
click at [112, 176] on div "Button" at bounding box center [156, 181] width 124 height 12
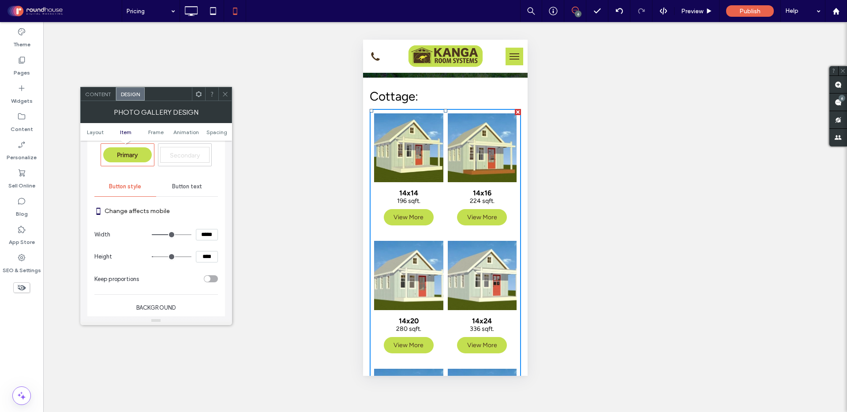
scroll to position [797, 0]
click at [190, 187] on span "Button text" at bounding box center [187, 186] width 30 height 7
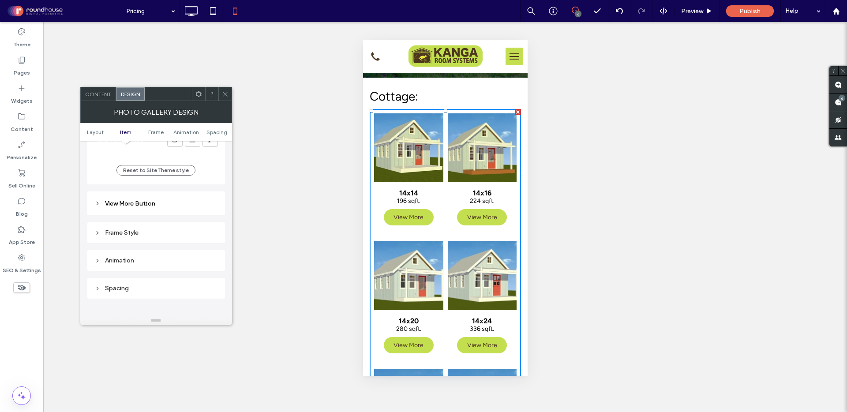
scroll to position [1066, 0]
click at [142, 200] on span "View More Button" at bounding box center [130, 199] width 50 height 8
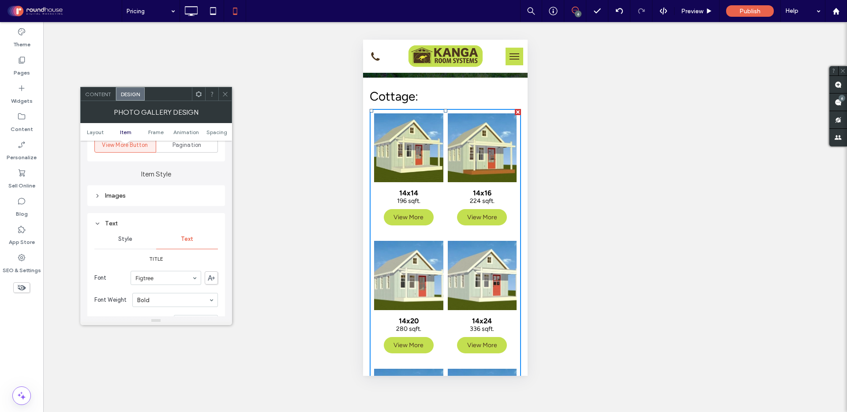
scroll to position [0, 0]
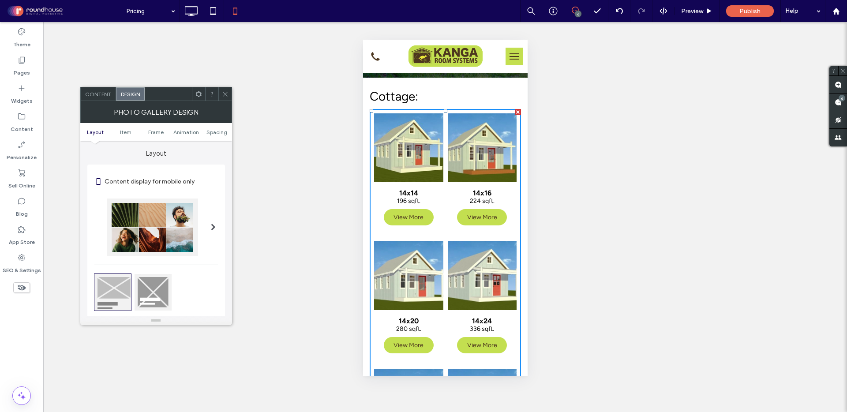
click at [171, 95] on div at bounding box center [168, 93] width 47 height 13
click at [225, 93] on icon at bounding box center [225, 94] width 7 height 7
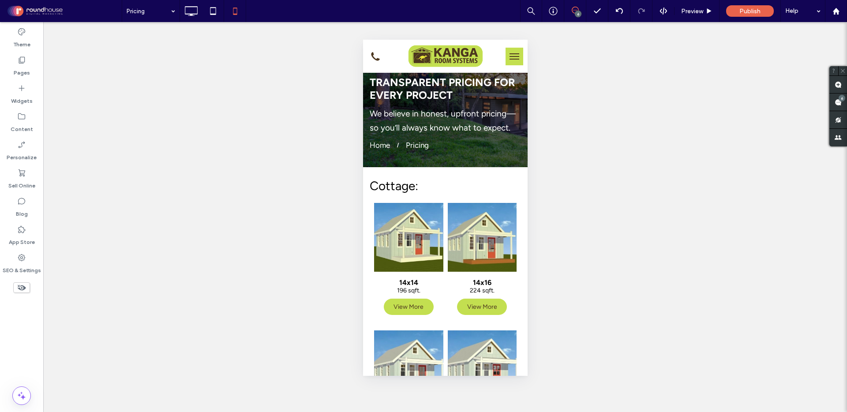
scroll to position [51, 0]
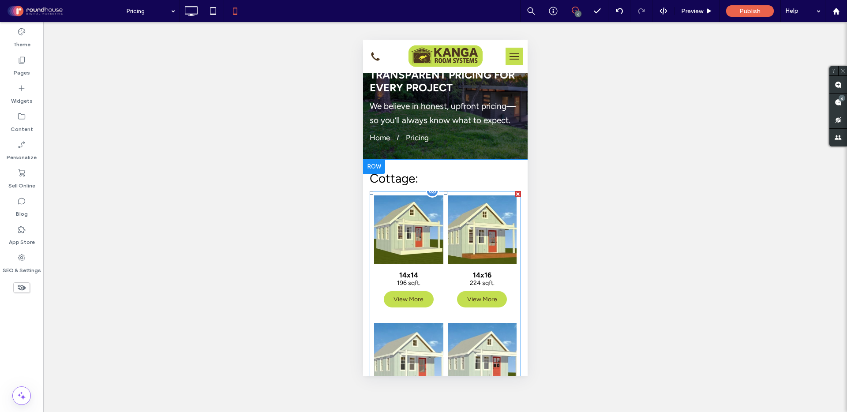
click at [448, 314] on span "14x16 224 sqft. View More" at bounding box center [482, 291] width 69 height 54
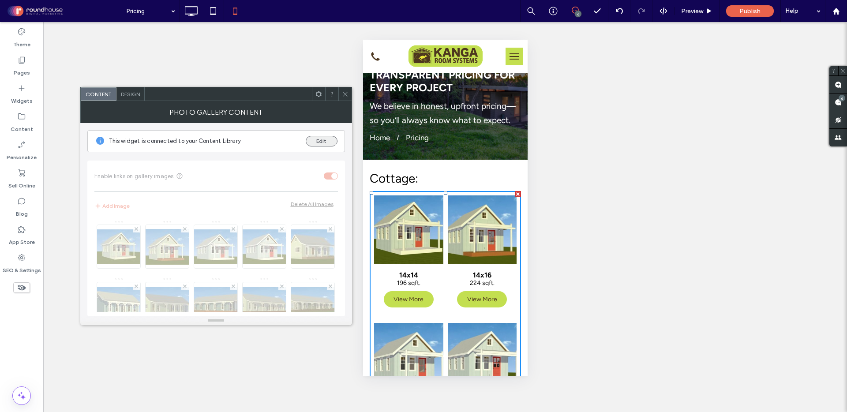
click at [322, 144] on button "Edit" at bounding box center [322, 141] width 32 height 11
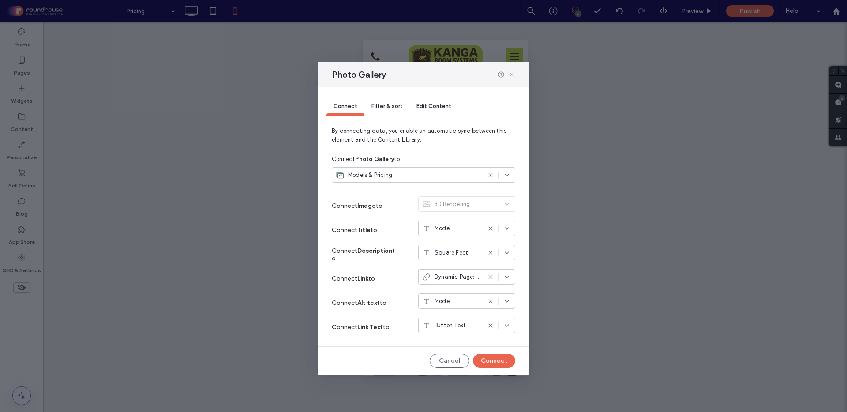
click at [511, 75] on use at bounding box center [512, 75] width 4 height 4
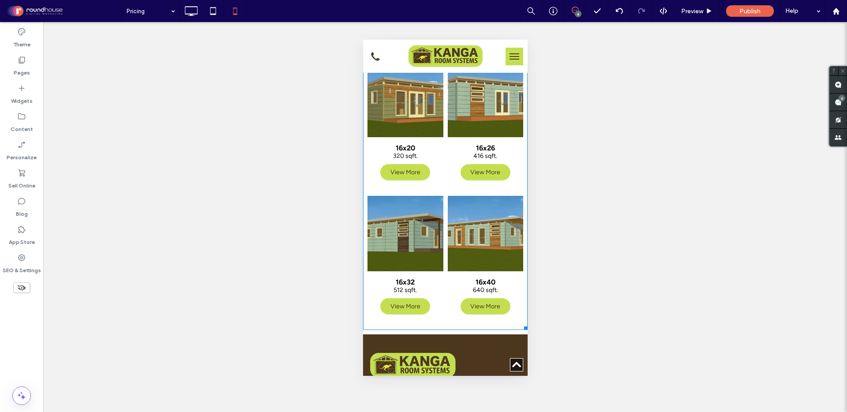
scroll to position [3448, 0]
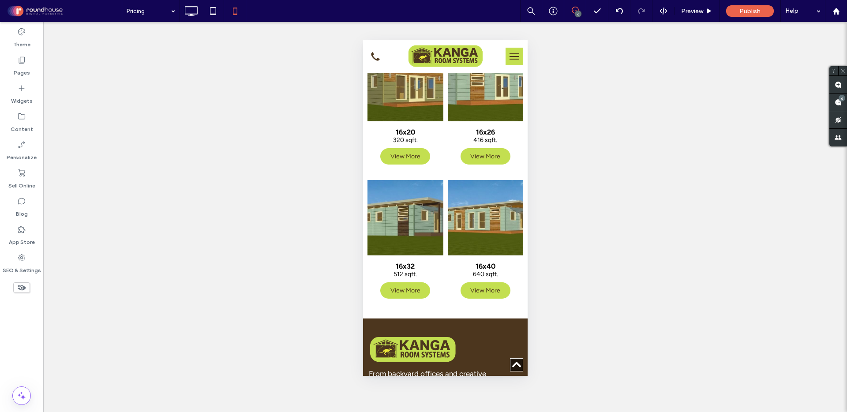
click at [27, 293] on div at bounding box center [21, 287] width 43 height 19
click at [21, 287] on icon at bounding box center [22, 288] width 10 height 10
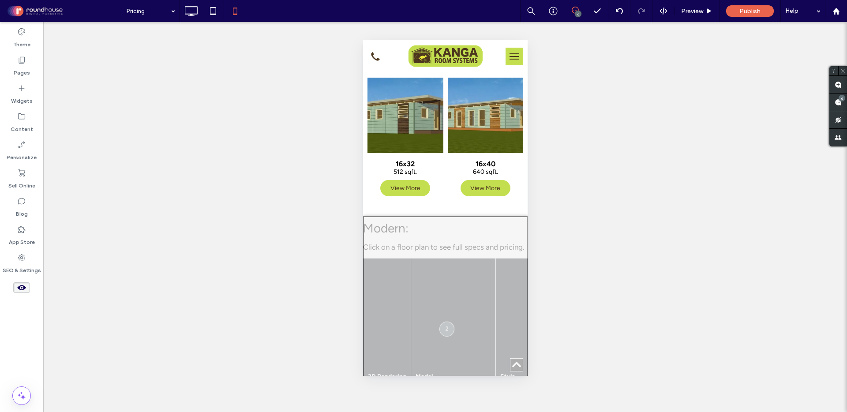
scroll to position [16954, 0]
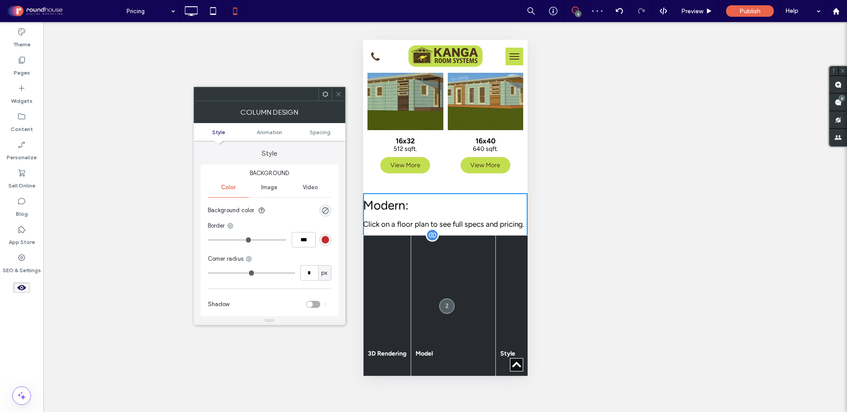
click at [386, 248] on th "3D Rendering" at bounding box center [387, 354] width 48 height 237
click at [265, 132] on span "Animation" at bounding box center [270, 132] width 26 height 7
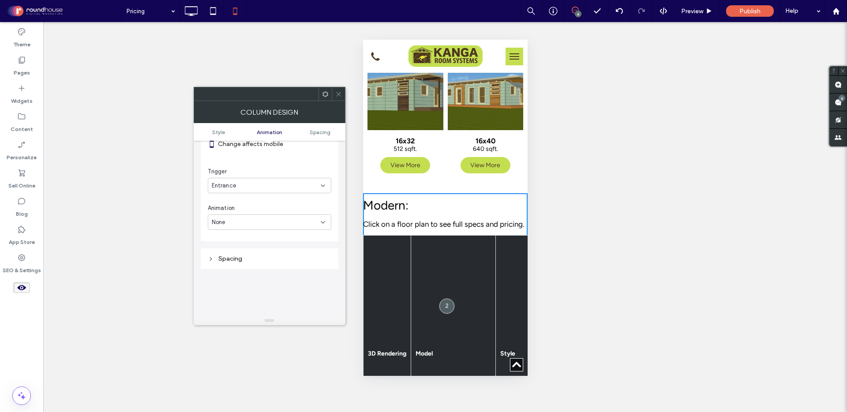
scroll to position [228, 0]
click at [323, 135] on ul "Style Animation Spacing" at bounding box center [270, 132] width 152 height 18
click at [316, 132] on span "Spacing" at bounding box center [320, 132] width 21 height 7
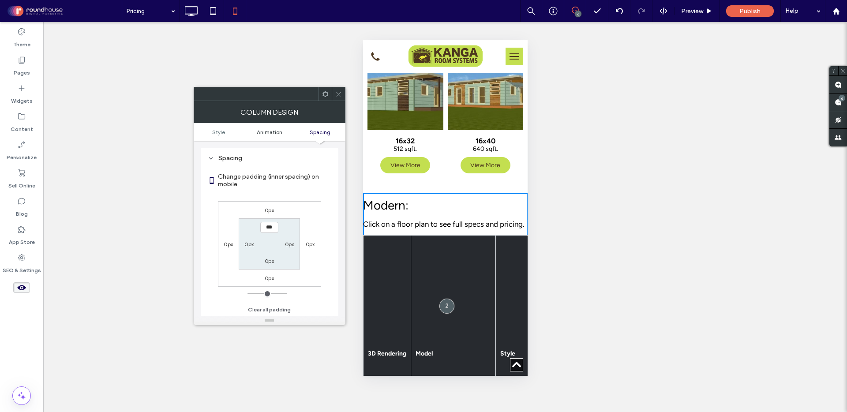
click at [273, 132] on span "Animation" at bounding box center [270, 132] width 26 height 7
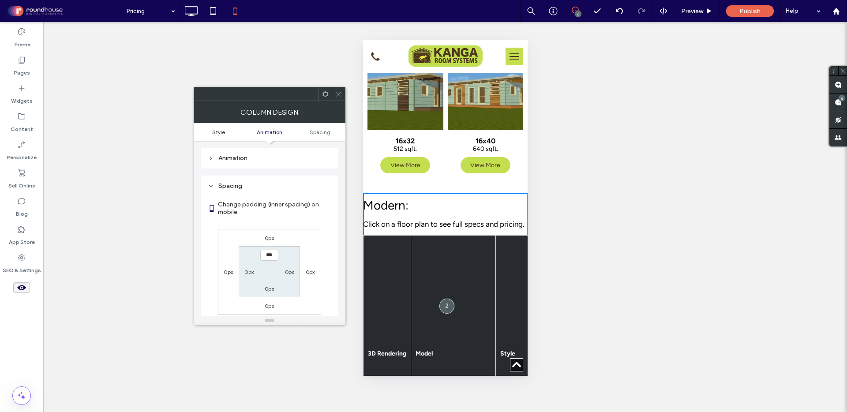
click at [216, 131] on span "Style" at bounding box center [218, 132] width 13 height 7
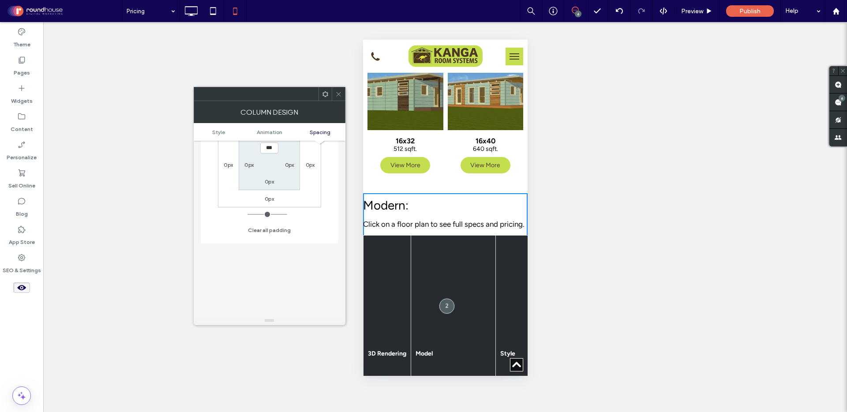
scroll to position [348, 0]
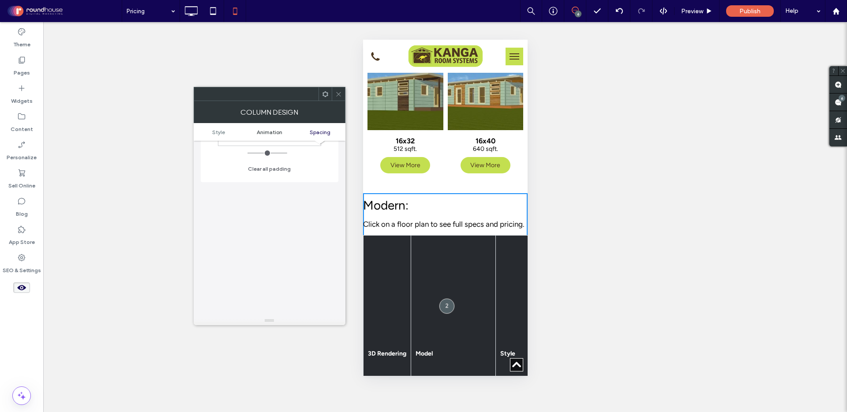
click at [269, 133] on span "Animation" at bounding box center [270, 132] width 26 height 7
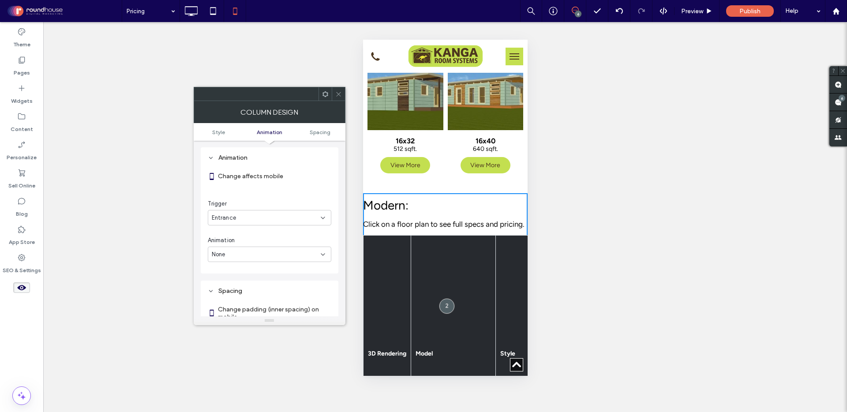
scroll to position [179, 0]
click at [340, 98] on span at bounding box center [338, 93] width 7 height 13
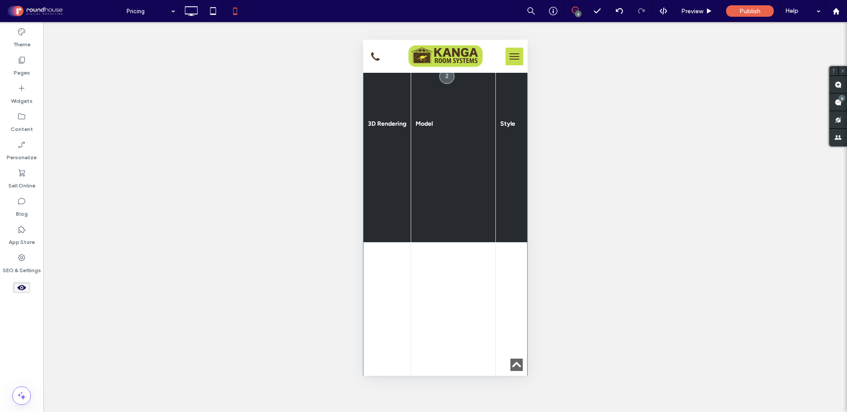
scroll to position [17239, 0]
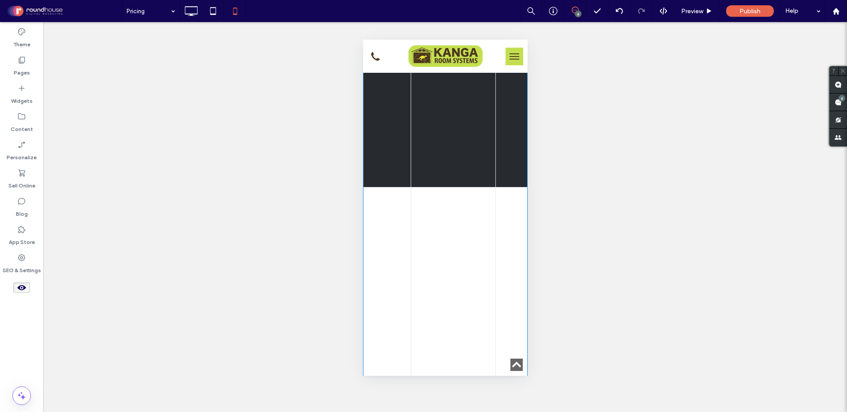
click at [447, 134] on th "Model" at bounding box center [453, 69] width 85 height 237
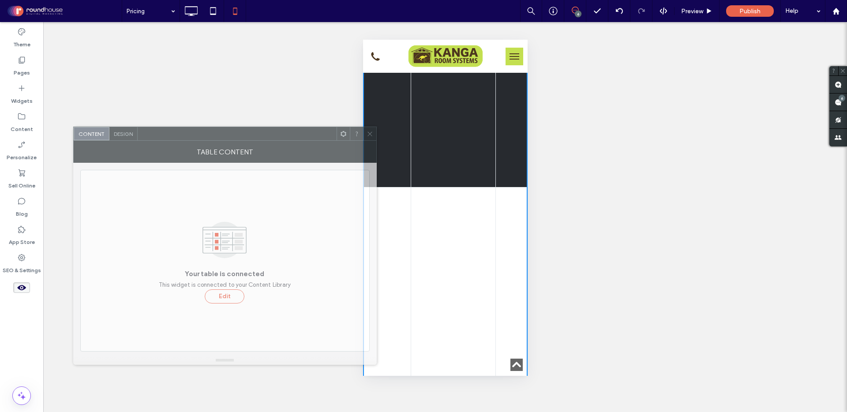
drag, startPoint x: 638, startPoint y: 96, endPoint x: 166, endPoint y: 136, distance: 473.1
click at [166, 136] on div at bounding box center [237, 133] width 199 height 13
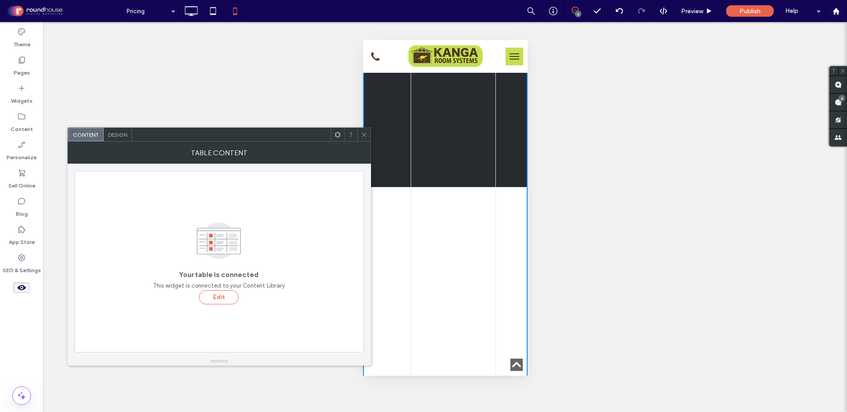
click at [120, 135] on span "Design" at bounding box center [117, 135] width 19 height 7
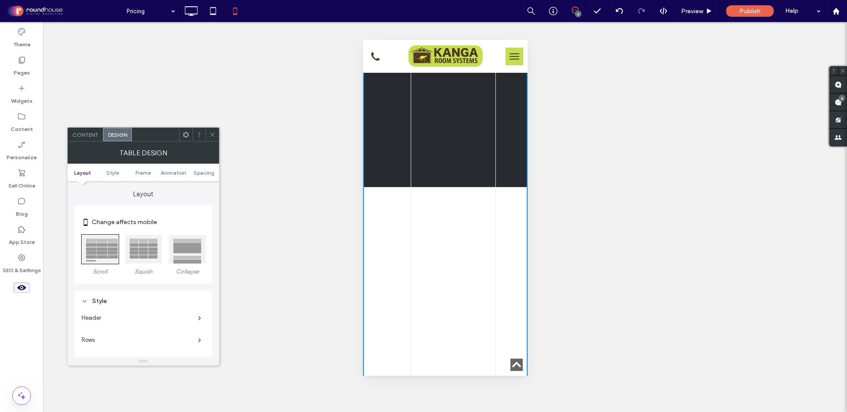
click at [188, 251] on div at bounding box center [187, 249] width 37 height 29
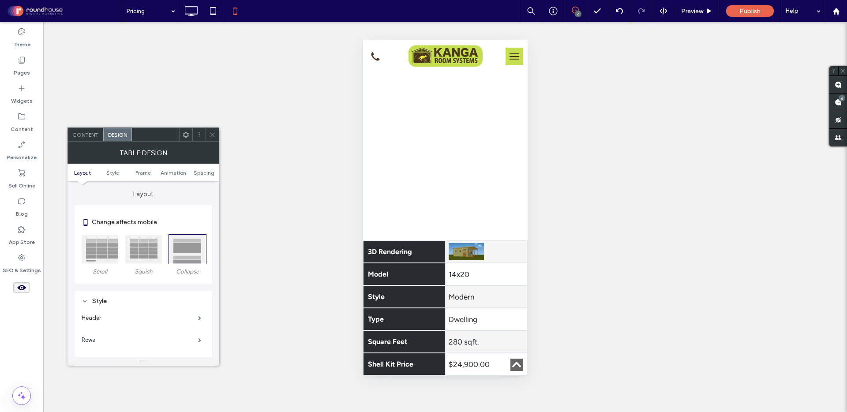
scroll to position [18135, 0]
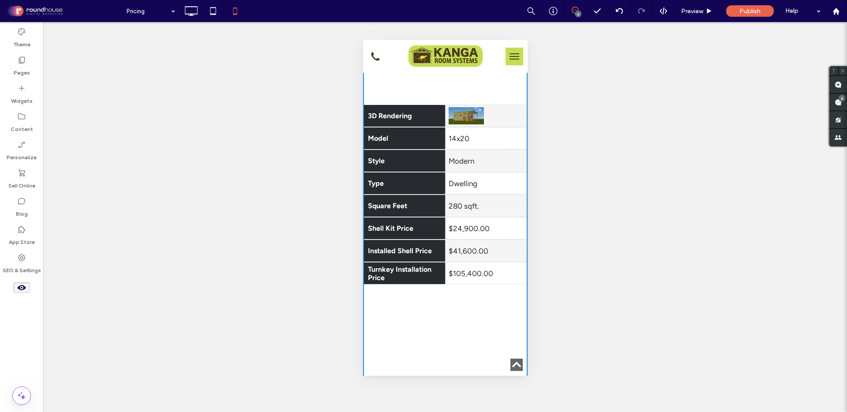
click at [434, 240] on span "Installed Shell Price" at bounding box center [404, 251] width 83 height 23
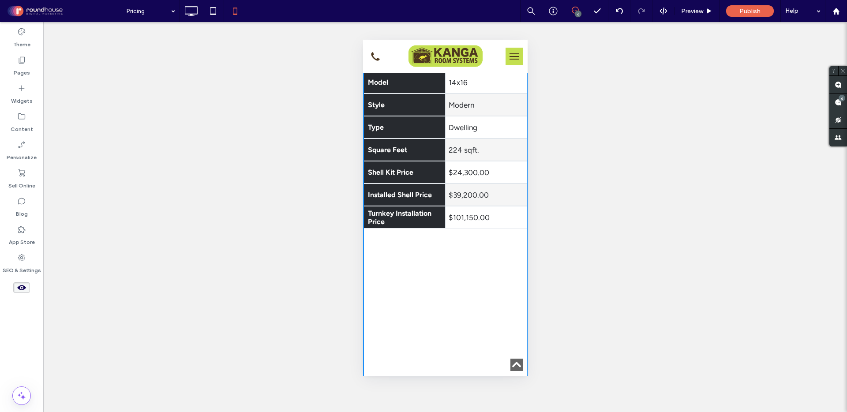
scroll to position [17664, 0]
click at [160, 182] on div "Unhide? Yes Unhide? Yes Unhide? Yes Unhide? Yes Unhide? Yes Unhide? Yes Unhide?…" at bounding box center [445, 217] width 804 height 390
click at [312, 93] on div "Unhide? Yes Unhide? Yes Unhide? Yes Unhide? Yes Unhide? Yes Unhide? Yes Unhide?…" at bounding box center [445, 217] width 804 height 390
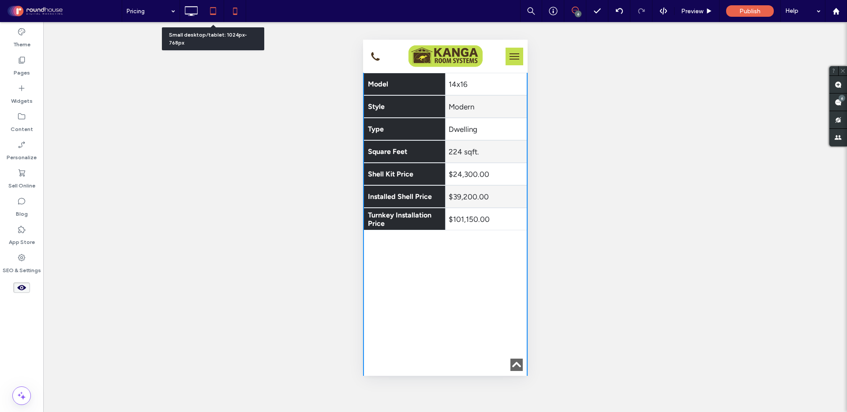
click at [213, 8] on icon at bounding box center [213, 11] width 18 height 18
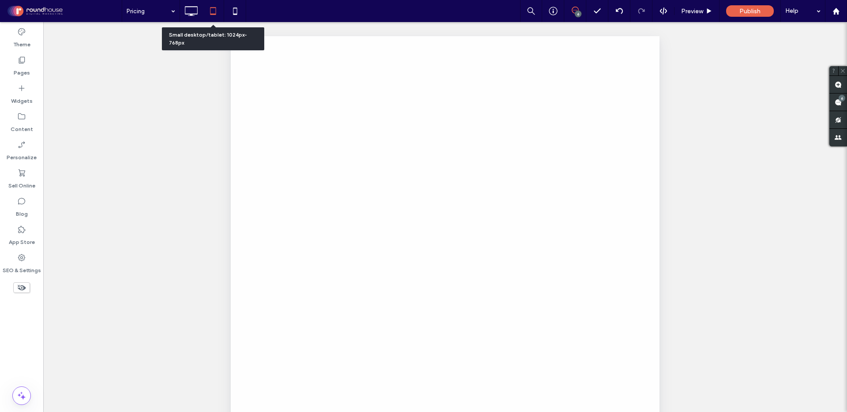
scroll to position [0, 0]
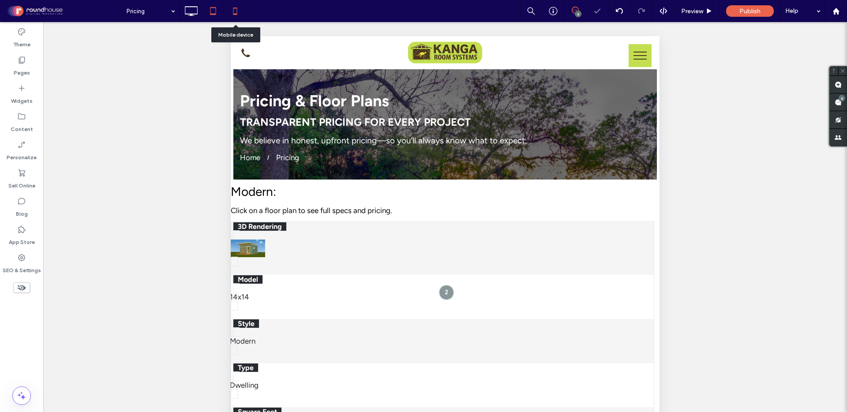
click at [234, 11] on icon at bounding box center [235, 11] width 18 height 18
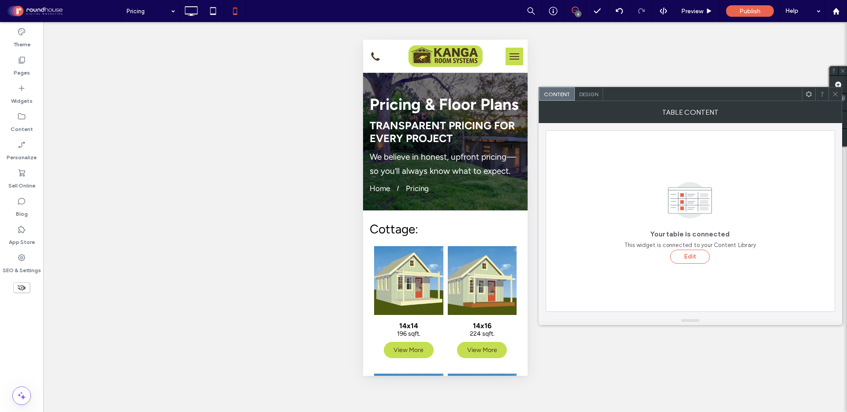
click at [589, 94] on span "Design" at bounding box center [588, 94] width 19 height 7
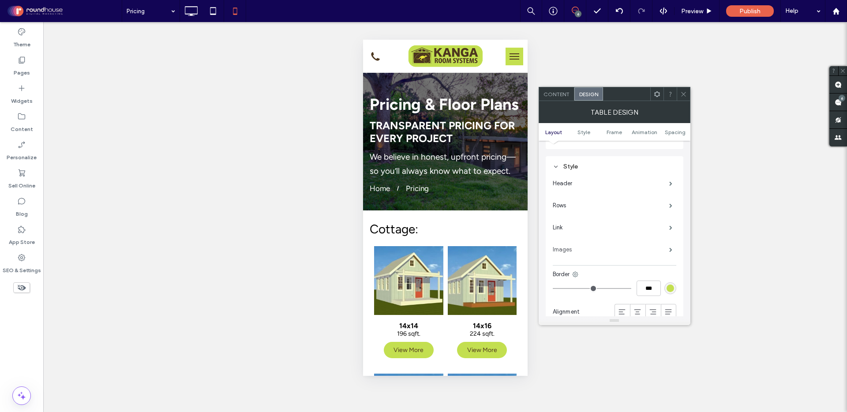
scroll to position [96, 0]
click at [574, 204] on label "Rows" at bounding box center [611, 204] width 117 height 18
click at [561, 212] on div "Frame" at bounding box center [615, 218] width 124 height 12
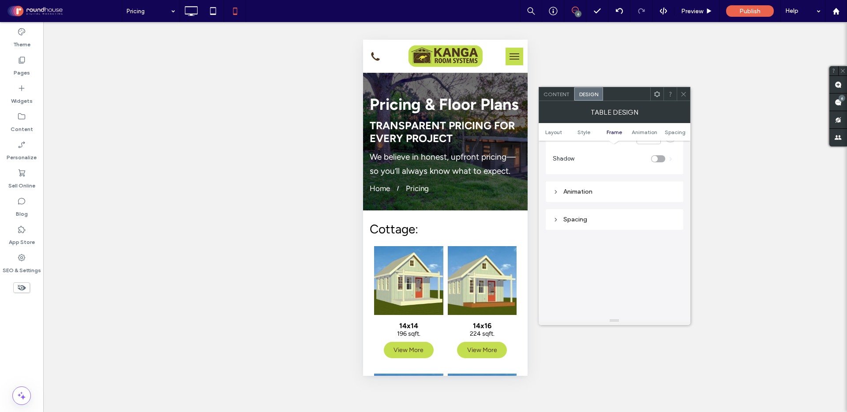
click at [569, 222] on div "Spacing" at bounding box center [615, 220] width 124 height 8
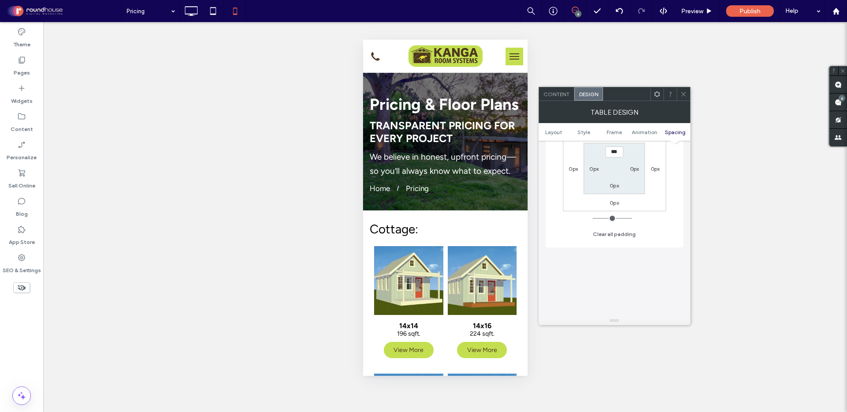
click at [554, 303] on div "Layout Change affects mobile Scroll Squish Collapse Style Header Rows Link Imag…" at bounding box center [615, 23] width 138 height 743
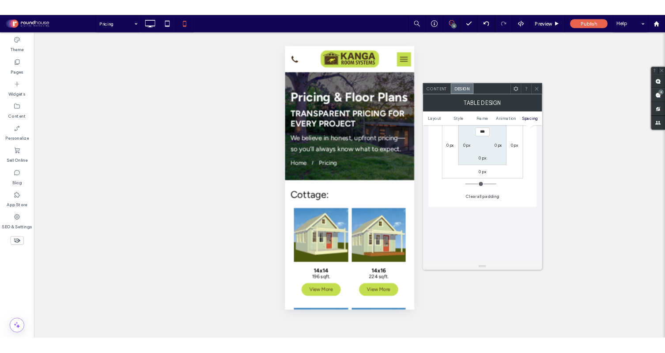
scroll to position [492, 0]
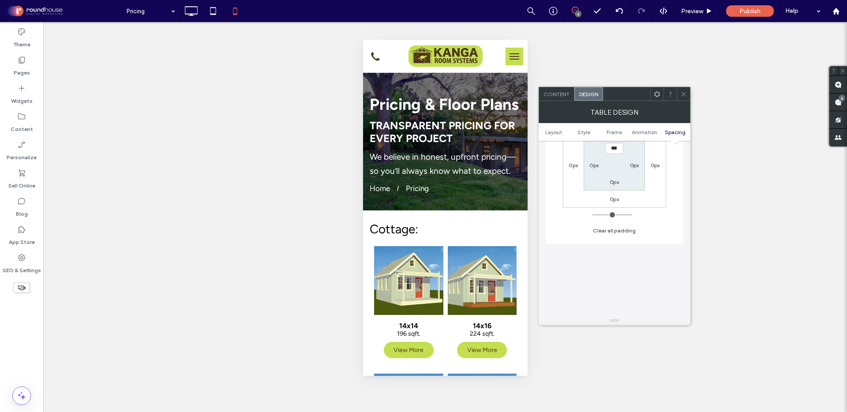
click at [325, 231] on div "Unhide? Yes Unhide? Yes Unhide? Yes Unhide? Yes Unhide? Yes Unhide? Yes Unhide?…" at bounding box center [445, 217] width 804 height 390
click at [329, 237] on div "Unhide? Yes Unhide? Yes Unhide? Yes Unhide? Yes Unhide? Yes Unhide? Yes Unhide?…" at bounding box center [445, 217] width 804 height 390
click at [192, 10] on icon at bounding box center [191, 11] width 18 height 18
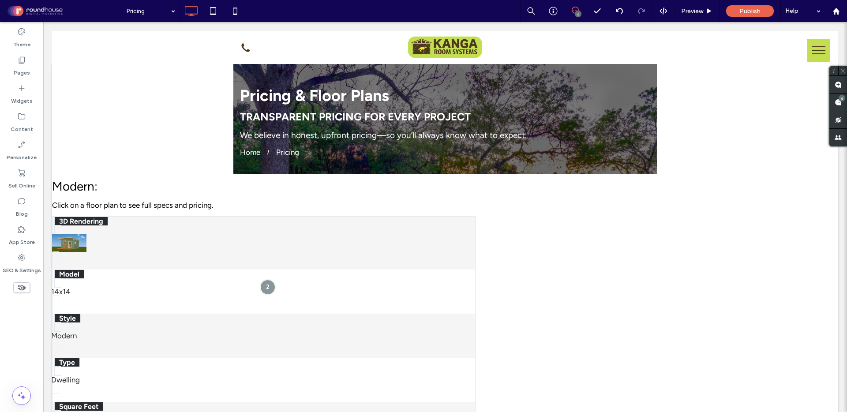
click at [23, 287] on icon at bounding box center [22, 288] width 10 height 10
click at [24, 287] on use at bounding box center [21, 287] width 9 height 5
click at [235, 11] on icon at bounding box center [235, 11] width 18 height 18
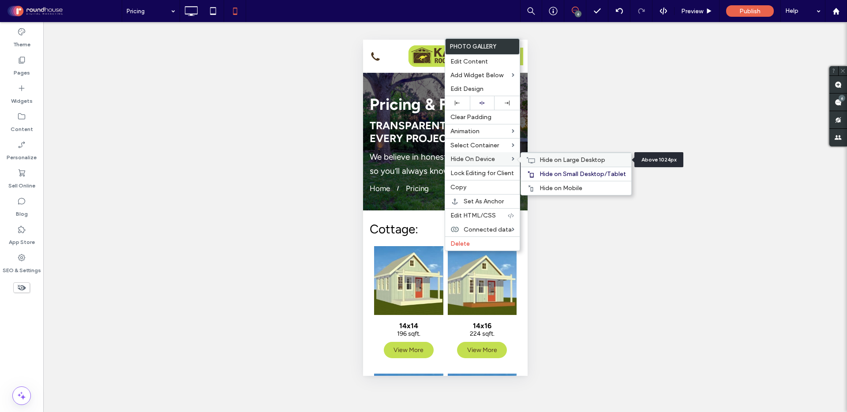
click at [572, 162] on span "Hide on Large Desktop" at bounding box center [573, 160] width 66 height 8
click at [571, 187] on span "Hide on Mobile" at bounding box center [561, 188] width 43 height 8
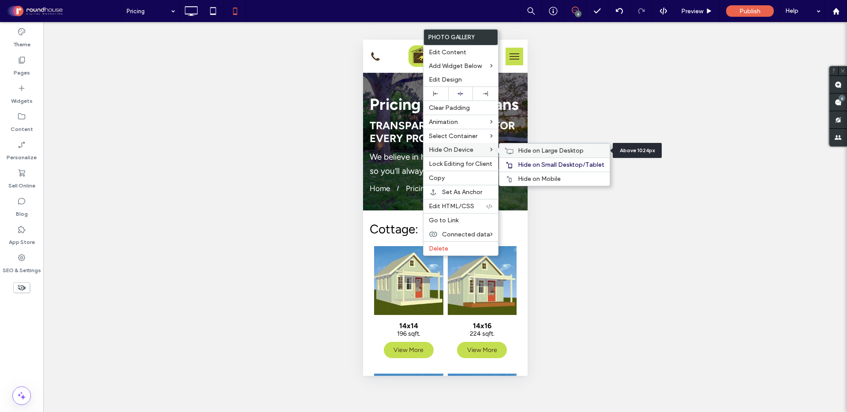
click at [541, 152] on span "Hide on Large Desktop" at bounding box center [551, 151] width 66 height 8
click at [538, 164] on span "Hide on Small Desktop/Tablet" at bounding box center [561, 165] width 86 height 8
click at [538, 179] on span "Hide on Mobile" at bounding box center [539, 179] width 43 height 8
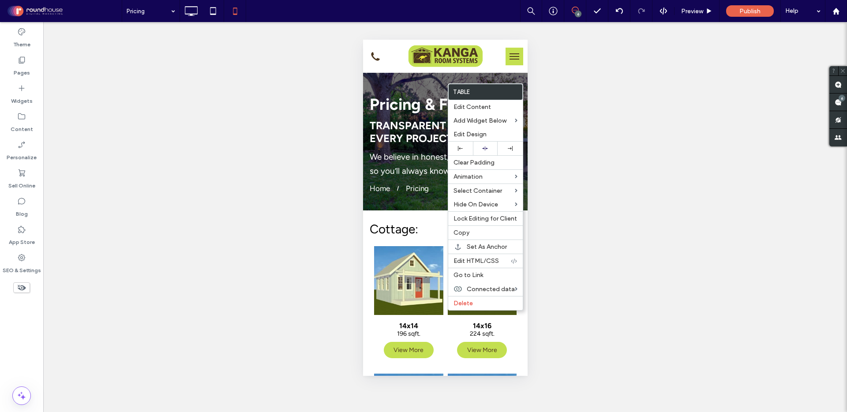
click at [577, 293] on div "Unhide? Yes Unhide? Yes Unhide? Yes Unhide? Yes Unhide? Yes Unhide? Yes Unhide?…" at bounding box center [445, 217] width 804 height 390
click at [323, 122] on div "Unhide? Yes Unhide? Yes Unhide? Yes Unhide? Yes Unhide? Yes Unhide? Yes Unhide?…" at bounding box center [445, 217] width 804 height 390
click at [215, 9] on icon at bounding box center [213, 11] width 18 height 18
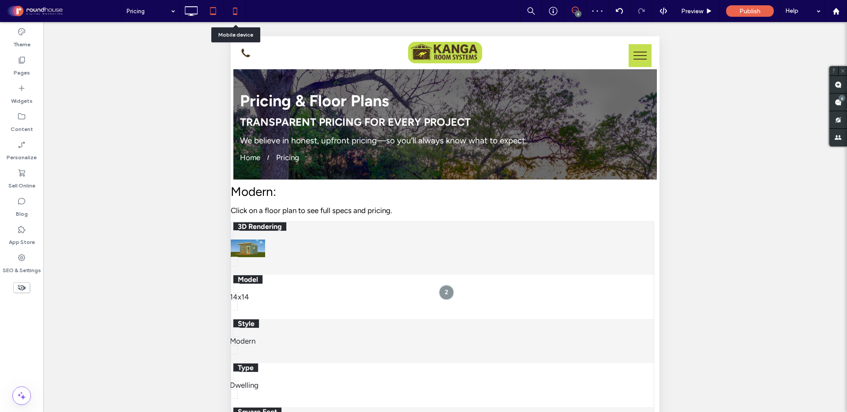
click at [233, 13] on icon at bounding box center [235, 11] width 18 height 18
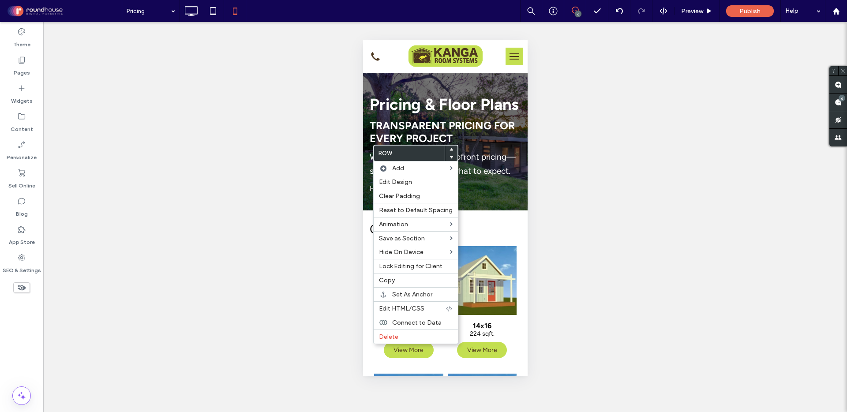
click at [295, 210] on div "Unhide? Yes Unhide? Yes Unhide? Yes Unhide? Yes Unhide? Yes Unhide? Yes Unhide?…" at bounding box center [445, 217] width 804 height 390
click at [705, 165] on div "Unhide? Yes Unhide? Yes Unhide? Yes Unhide? Yes Unhide? Yes Unhide? Yes Unhide?…" at bounding box center [445, 217] width 804 height 390
click at [343, 135] on div "Unhide? Yes Unhide? Yes Unhide? Yes Unhide? Yes Unhide? Yes Unhide? Yes Unhide?…" at bounding box center [445, 217] width 804 height 390
click at [334, 172] on div "Unhide? Yes Unhide? Yes Unhide? Yes Unhide? Yes Unhide? Yes Unhide? Yes Unhide?…" at bounding box center [445, 217] width 804 height 390
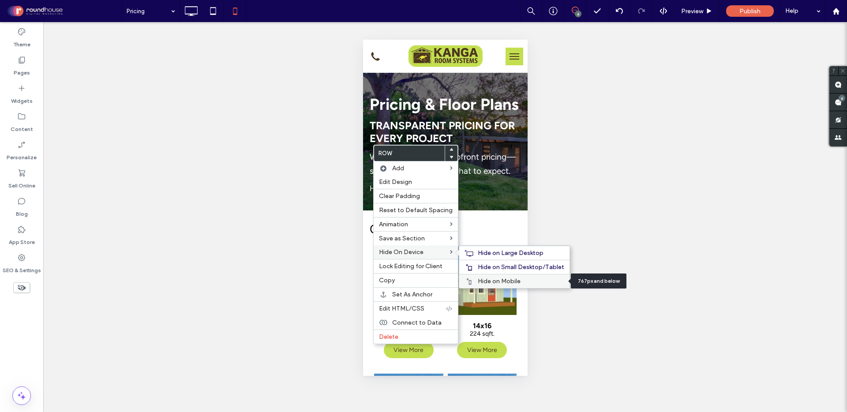
click at [496, 281] on span "Hide on Mobile" at bounding box center [499, 282] width 43 height 8
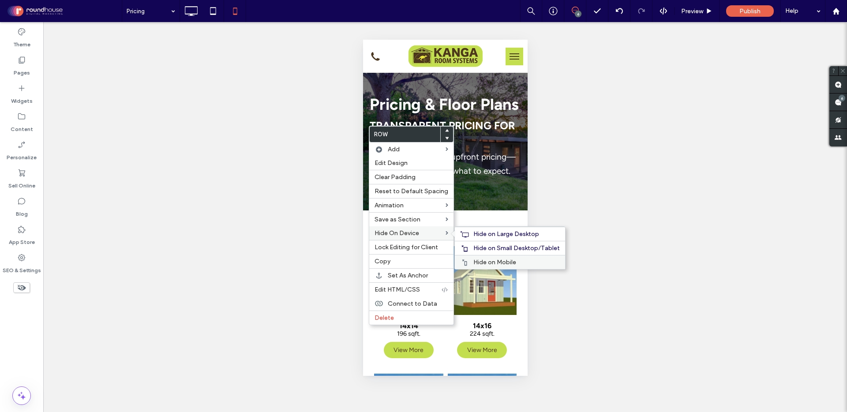
click at [485, 261] on span "Hide on Mobile" at bounding box center [495, 263] width 43 height 8
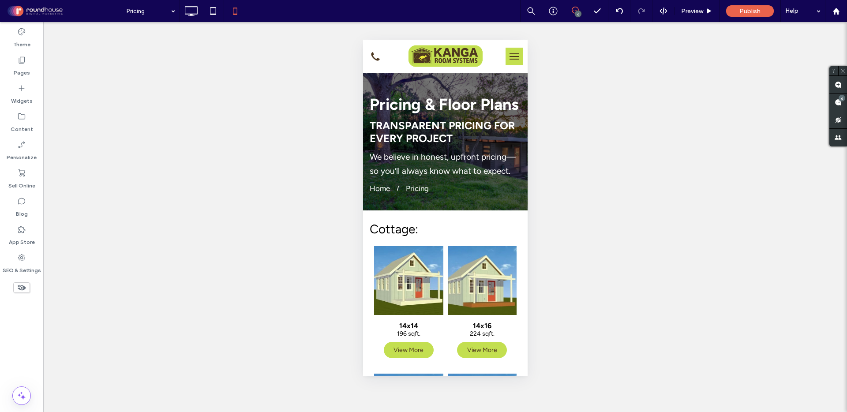
click at [21, 284] on icon at bounding box center [22, 288] width 10 height 10
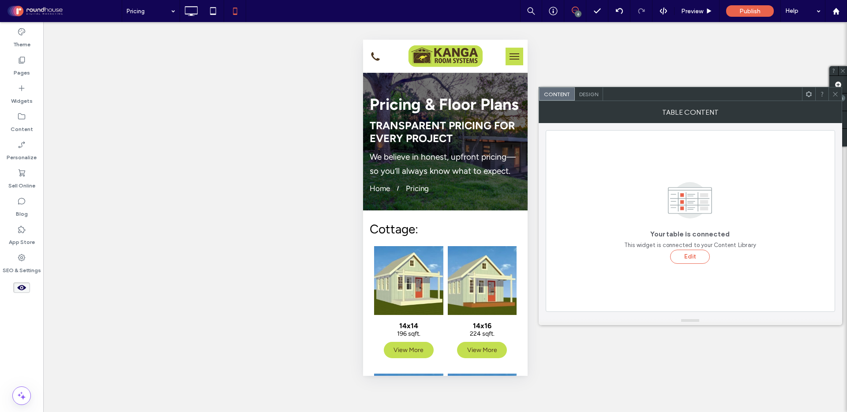
click at [589, 94] on span "Design" at bounding box center [588, 94] width 19 height 7
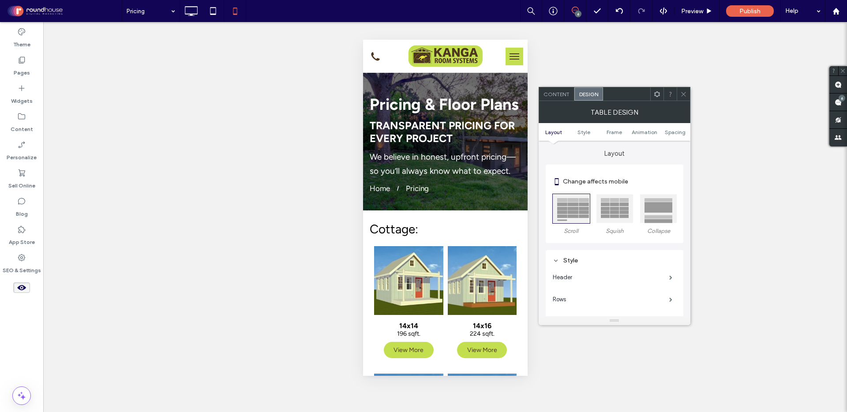
click at [660, 205] on div at bounding box center [658, 208] width 37 height 29
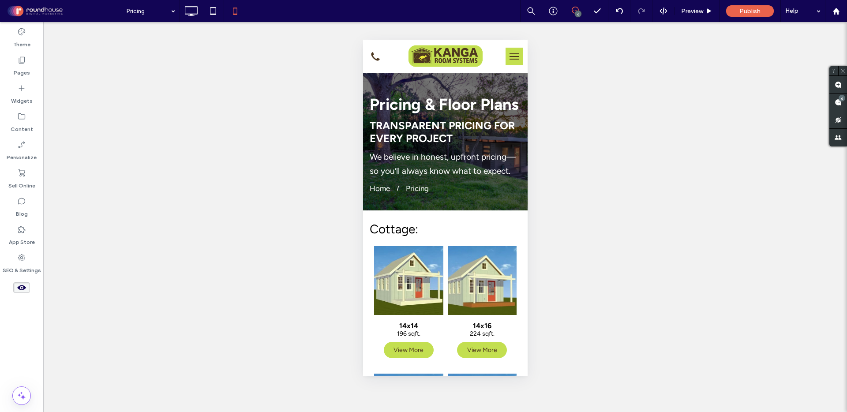
click at [16, 281] on div at bounding box center [21, 287] width 43 height 19
click at [19, 286] on use at bounding box center [21, 287] width 9 height 5
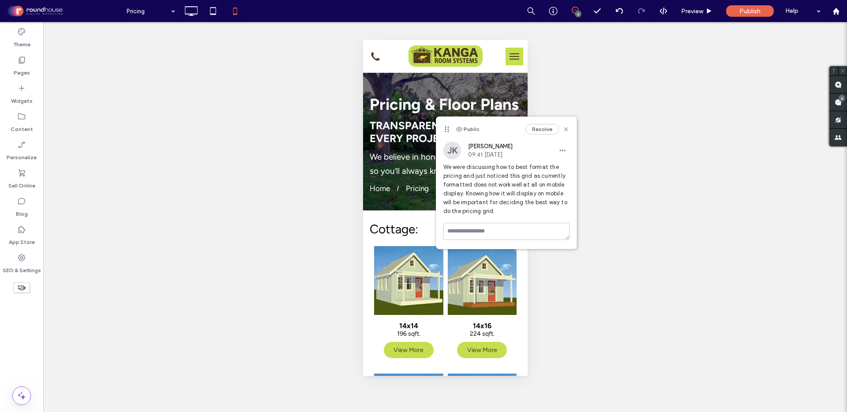
click at [682, 192] on div "Unhide? Yes Unhide? Yes Unhide? Yes Unhide? Yes Unhide? Yes Unhide? Yes Unhide?…" at bounding box center [445, 217] width 804 height 390
click at [645, 154] on div "Unhide? Yes Unhide? Yes Unhide? Yes Unhide? Yes Unhide? Yes Unhide? Yes Unhide?…" at bounding box center [445, 217] width 804 height 390
click at [568, 126] on icon at bounding box center [566, 129] width 7 height 7
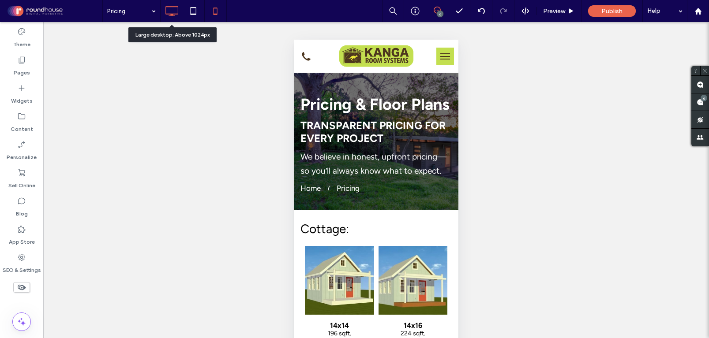
click at [167, 14] on use at bounding box center [171, 11] width 13 height 10
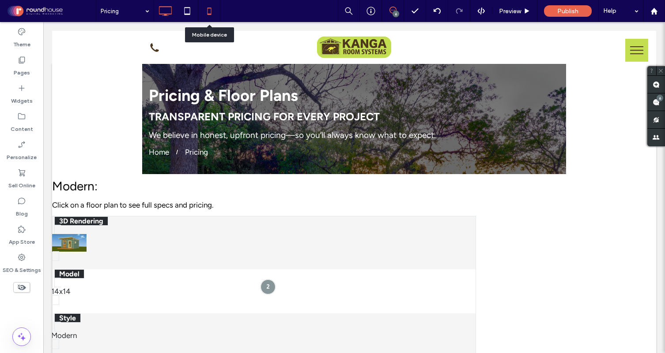
click at [211, 11] on use at bounding box center [209, 11] width 4 height 7
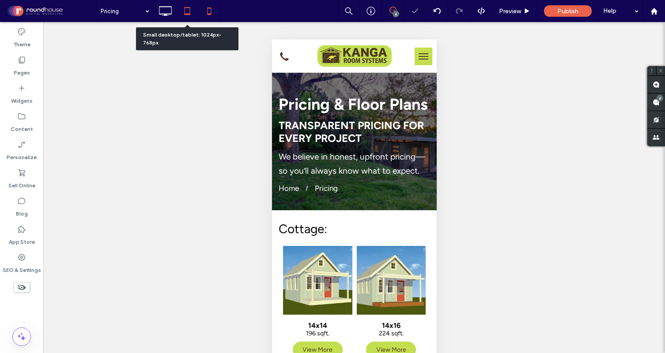
click at [190, 9] on icon at bounding box center [187, 11] width 18 height 18
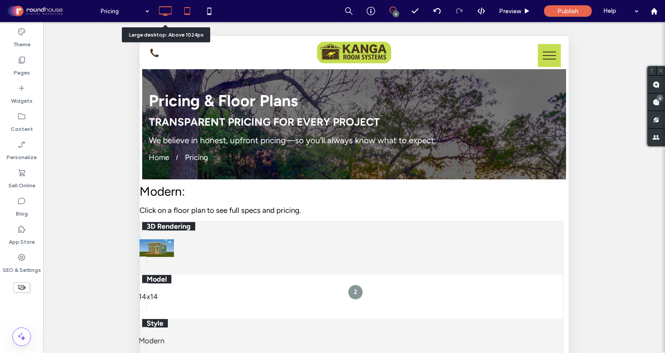
click at [168, 11] on icon at bounding box center [165, 11] width 18 height 18
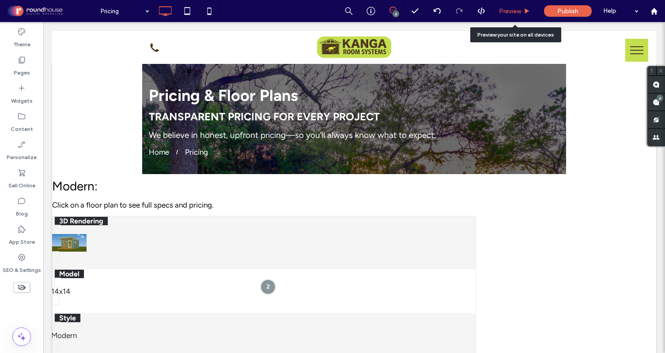
click at [512, 11] on span "Preview" at bounding box center [510, 12] width 22 height 8
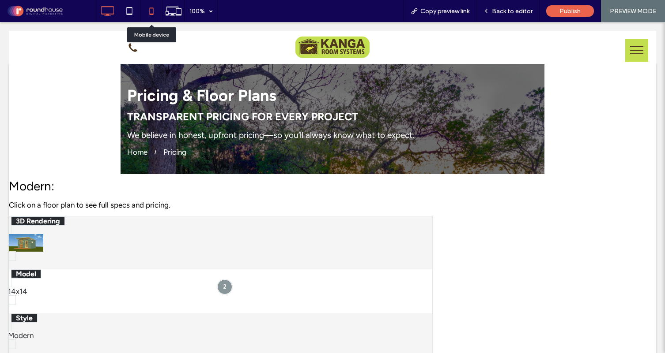
click at [149, 14] on icon at bounding box center [152, 11] width 18 height 18
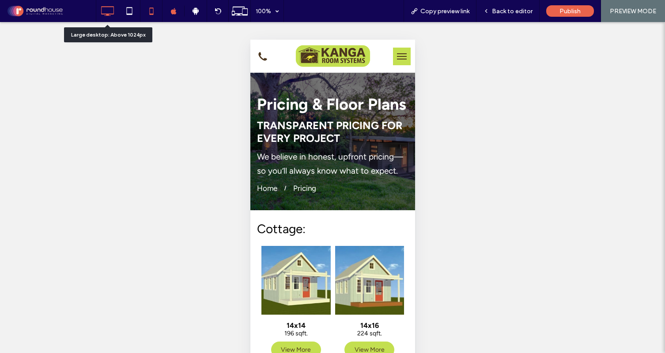
click at [108, 12] on icon at bounding box center [107, 11] width 18 height 18
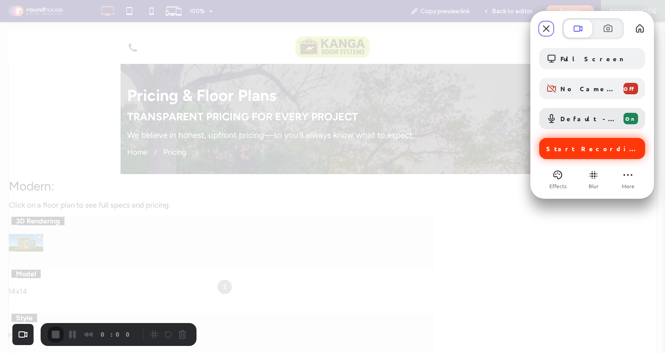
click at [590, 150] on span "Start Recording" at bounding box center [593, 149] width 94 height 8
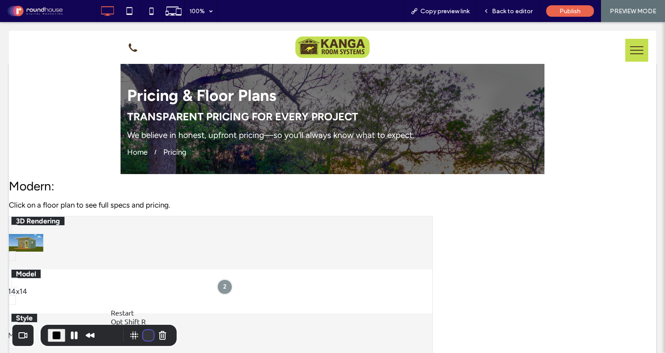
click at [148, 336] on button "Restart Recording" at bounding box center [148, 336] width 11 height 11
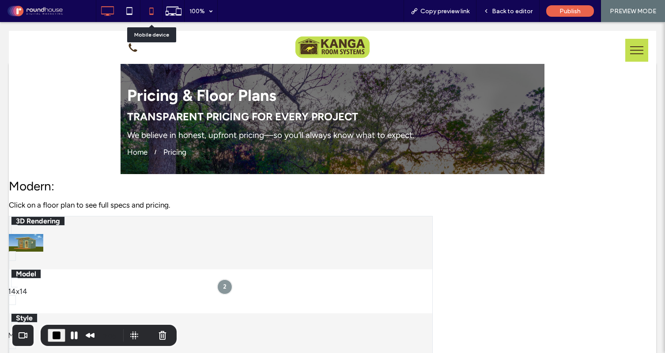
click at [150, 11] on icon at bounding box center [152, 11] width 18 height 18
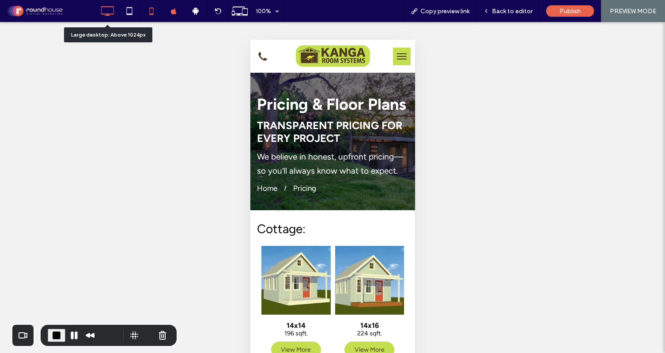
click at [109, 12] on icon at bounding box center [107, 11] width 18 height 18
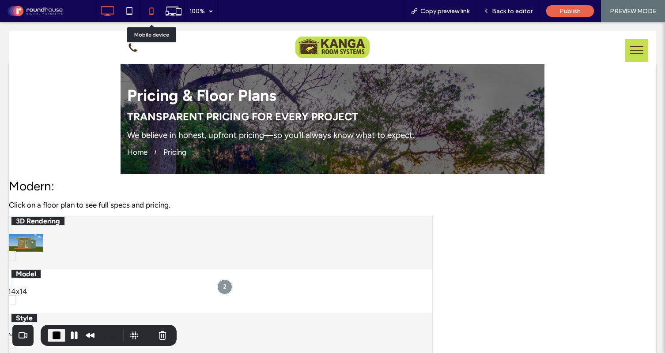
click at [152, 8] on use at bounding box center [151, 11] width 4 height 7
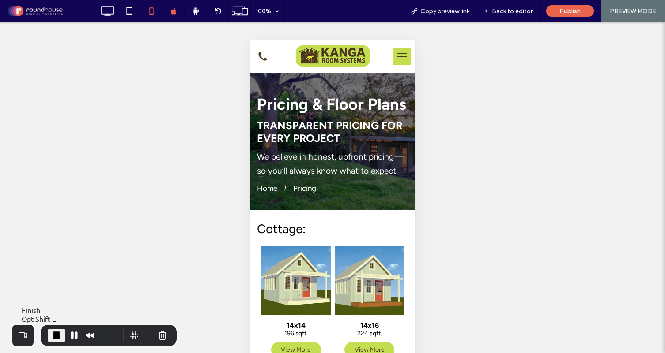
click at [58, 332] on span "End Recording" at bounding box center [56, 336] width 11 height 11
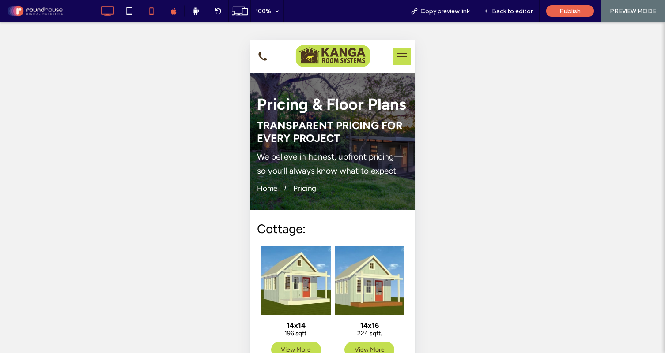
click at [109, 16] on icon at bounding box center [107, 11] width 18 height 18
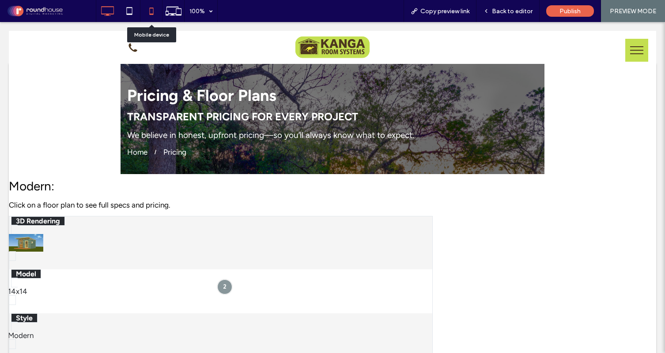
click at [152, 13] on icon at bounding box center [152, 11] width 18 height 18
